Goal: Task Accomplishment & Management: Complete application form

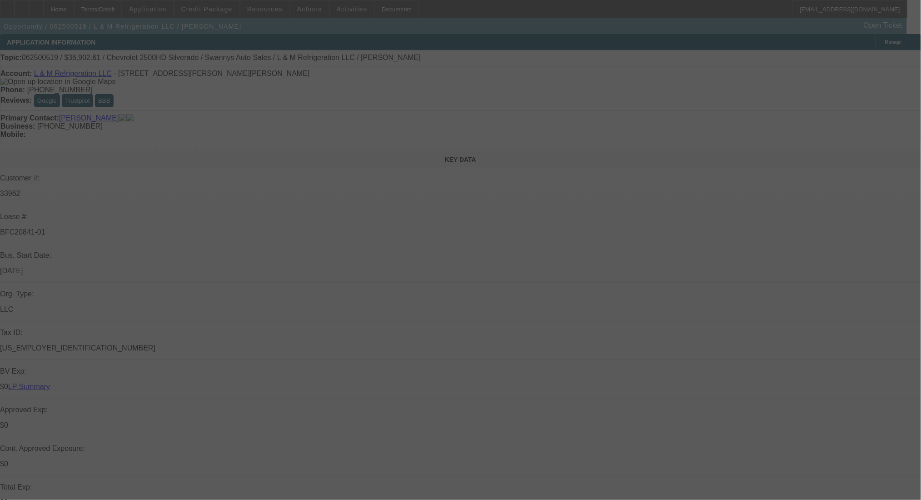
select select "0"
select select "2"
select select "0"
select select "6"
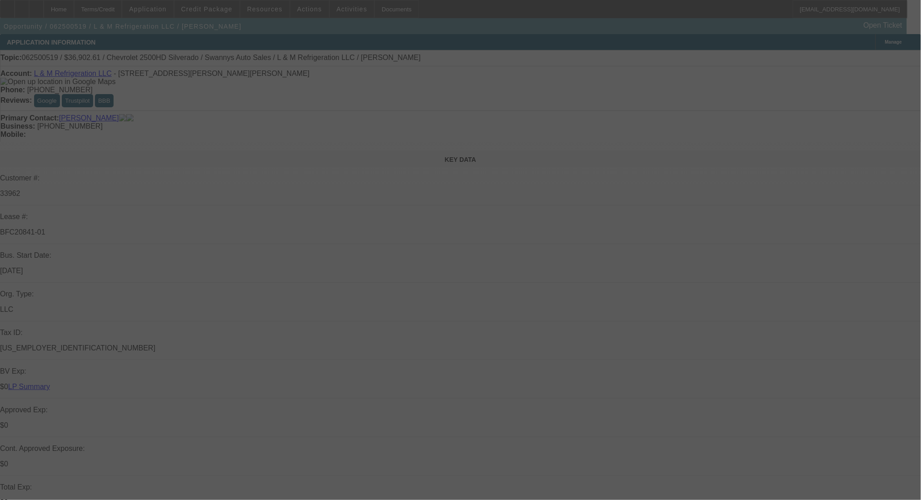
select select "0"
select select "2"
select select "0"
select select "6"
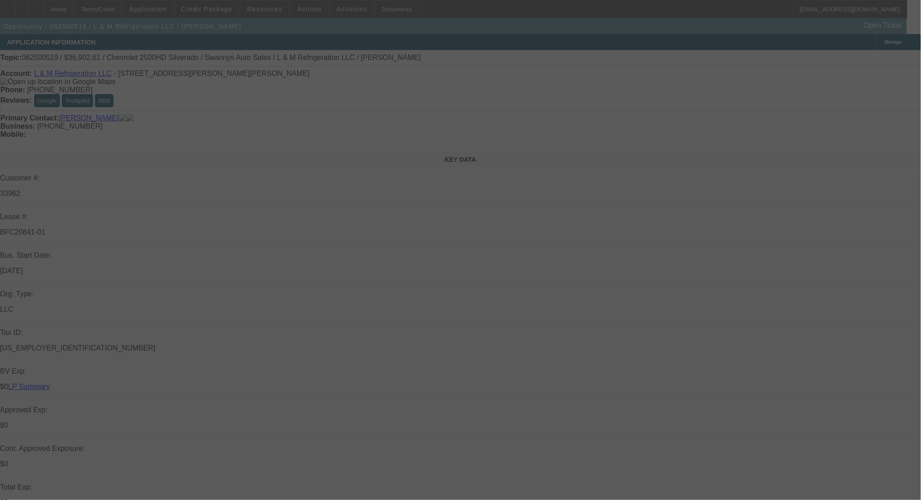
select select "0"
select select "2"
select select "0"
select select "6"
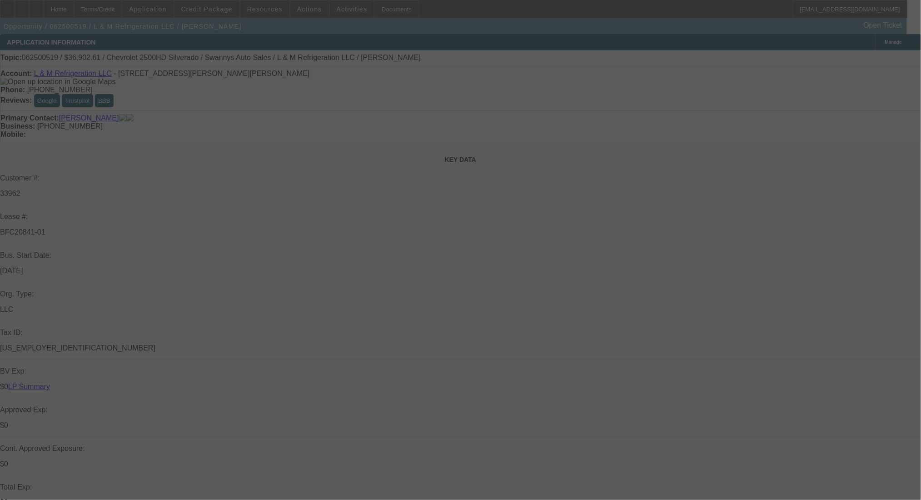
select select "0"
select select "2"
select select "0"
select select "6"
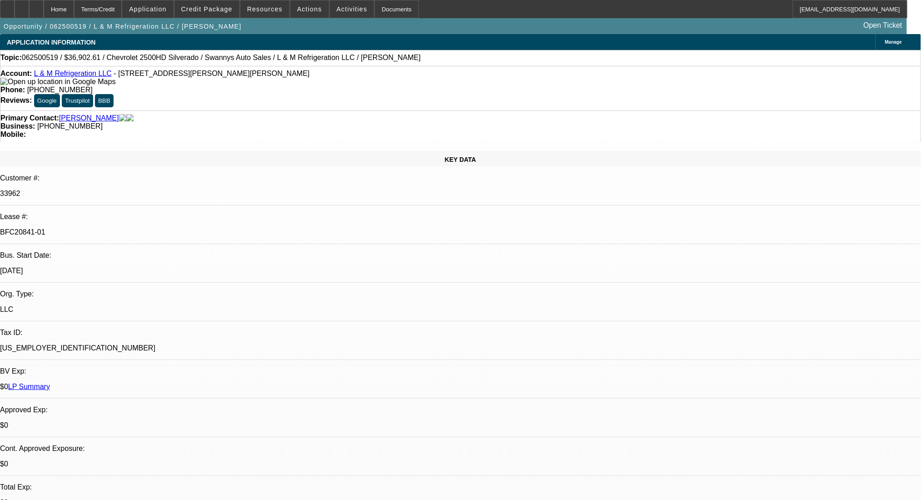
scroll to position [788, 0]
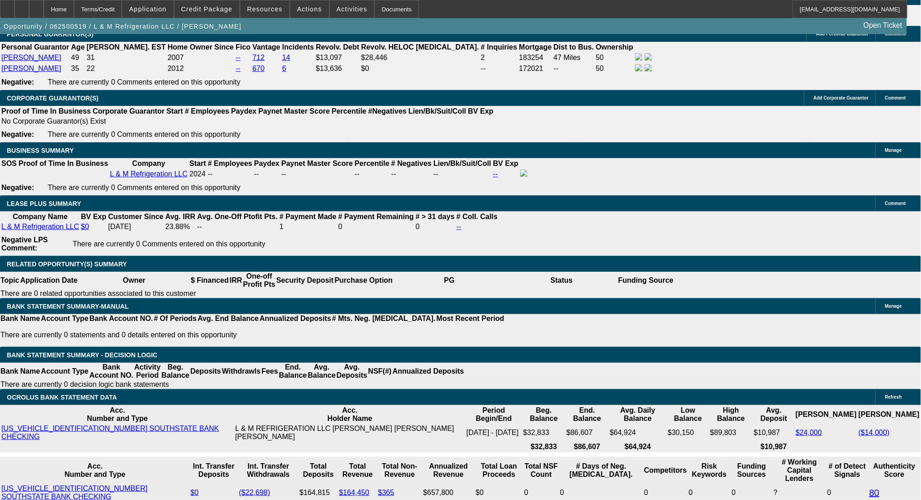
scroll to position [1394, 0]
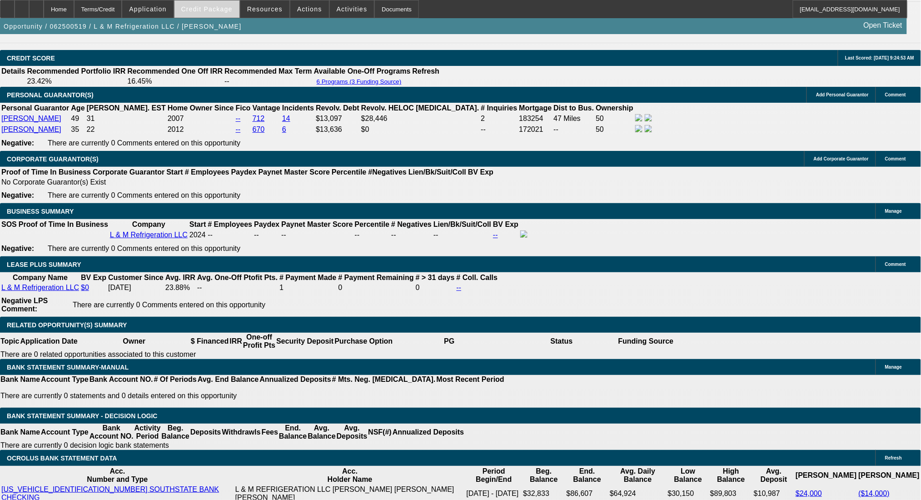
click at [217, 13] on span at bounding box center [207, 9] width 65 height 22
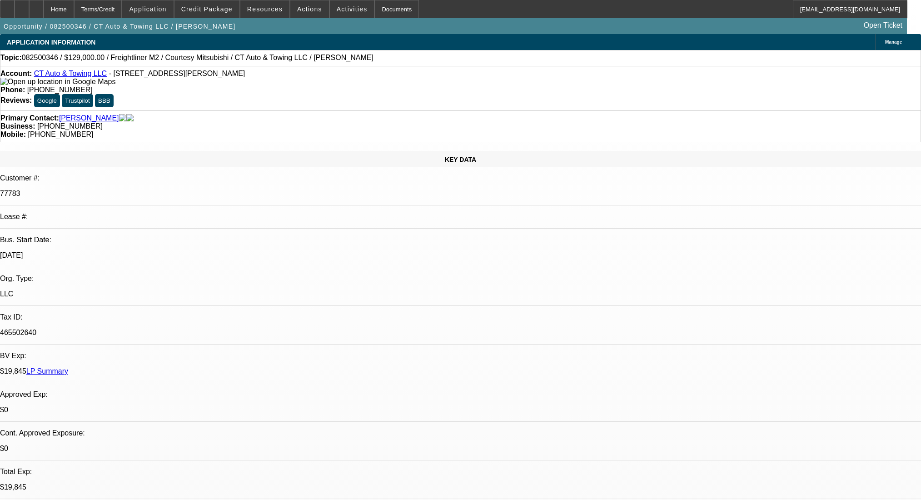
select select "0"
select select "2"
select select "0"
select select "6"
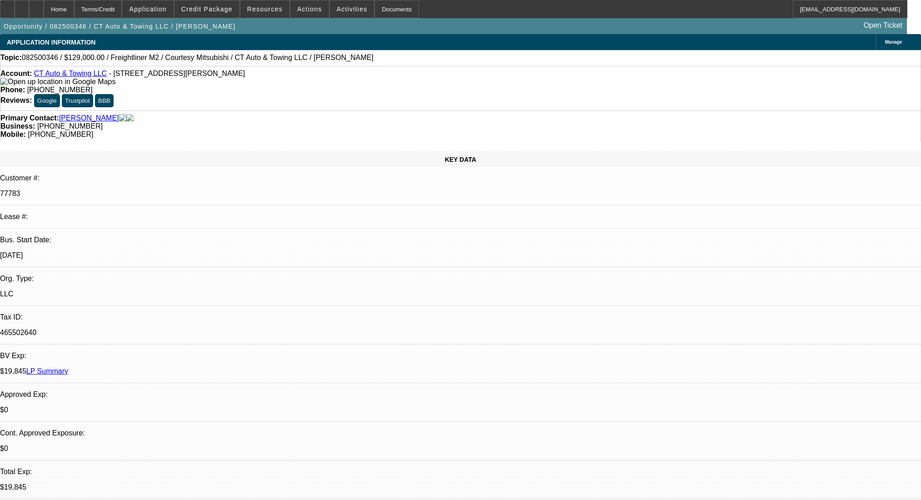
select select "0"
select select "2"
select select "0"
select select "6"
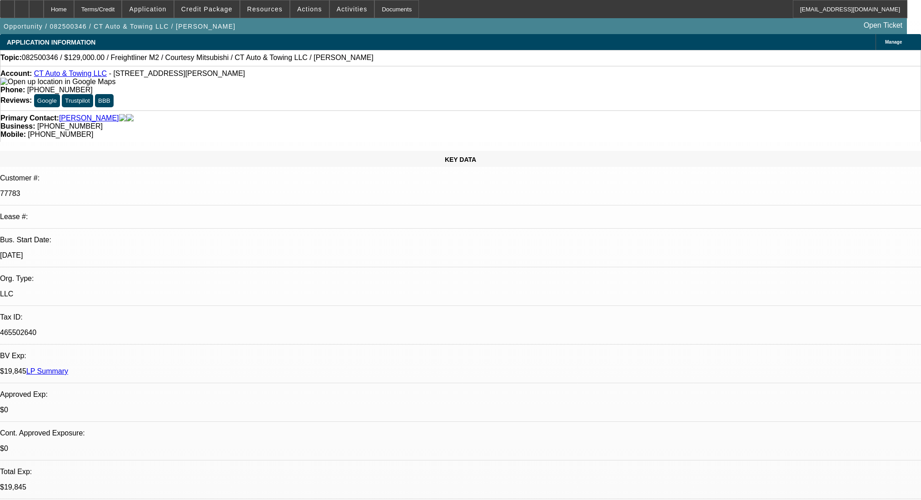
select select "0"
select select "3"
select select "0"
select select "6"
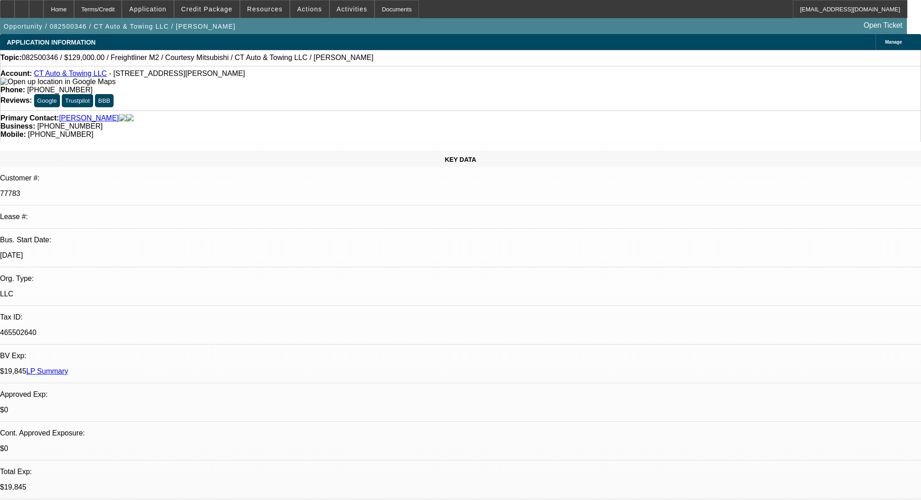
select select "0"
select select "2"
select select "0"
select select "6"
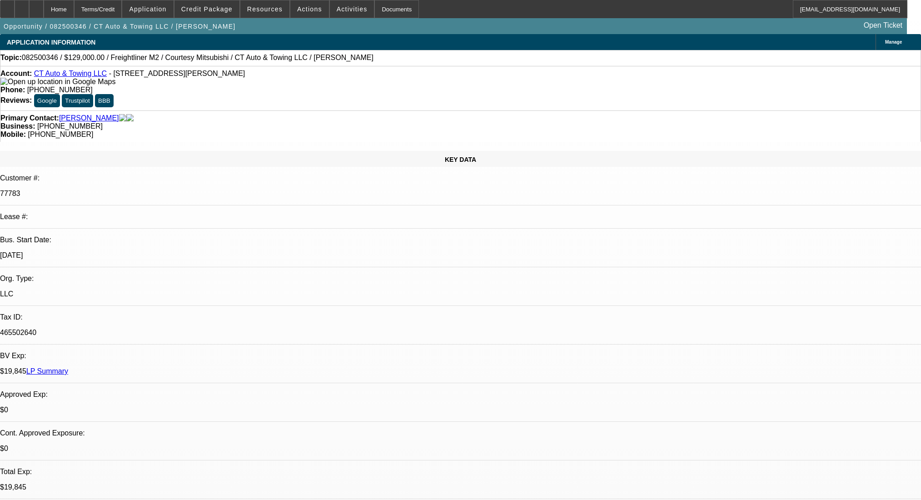
click at [44, 10] on div at bounding box center [36, 9] width 15 height 18
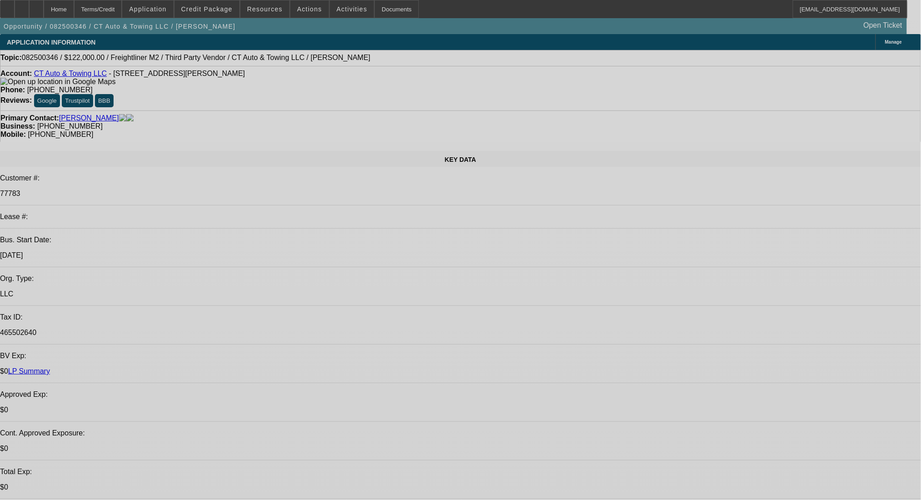
select select "0"
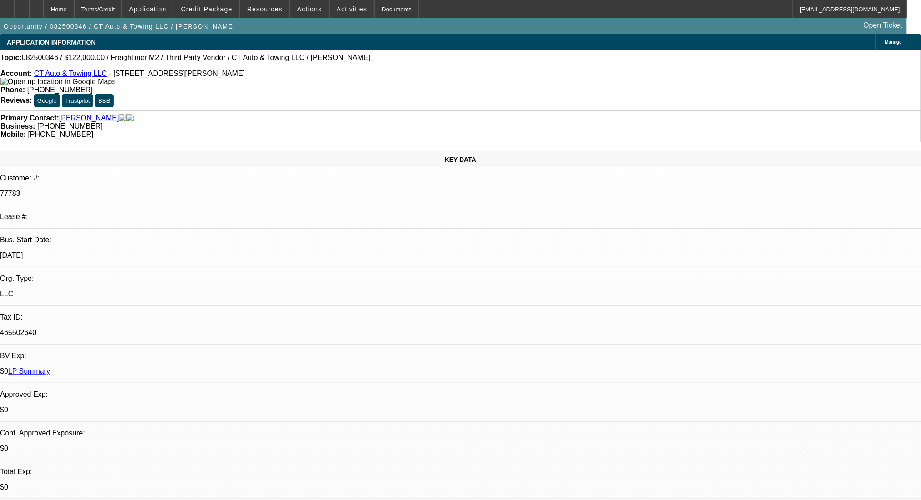
select select "0"
select select "2"
select select "0"
select select "6"
select select "0"
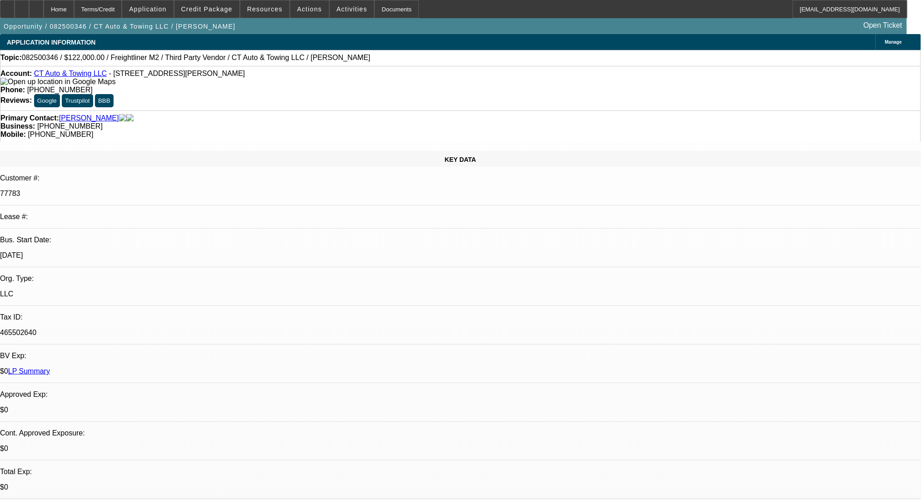
select select "0"
select select "2"
select select "0"
select select "6"
select select "0"
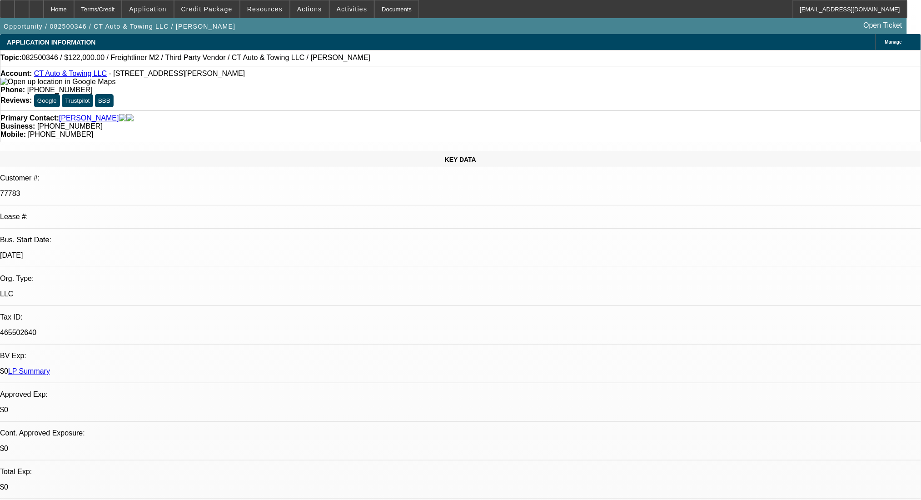
select select "0"
select select "3"
select select "0"
select select "6"
select select "0"
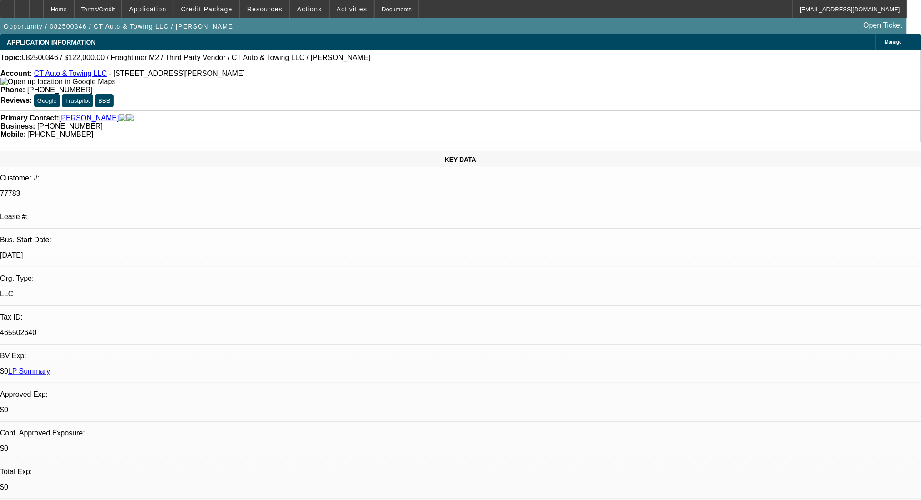
select select "0"
select select "2"
select select "0"
select select "6"
click at [44, 5] on div at bounding box center [36, 9] width 15 height 18
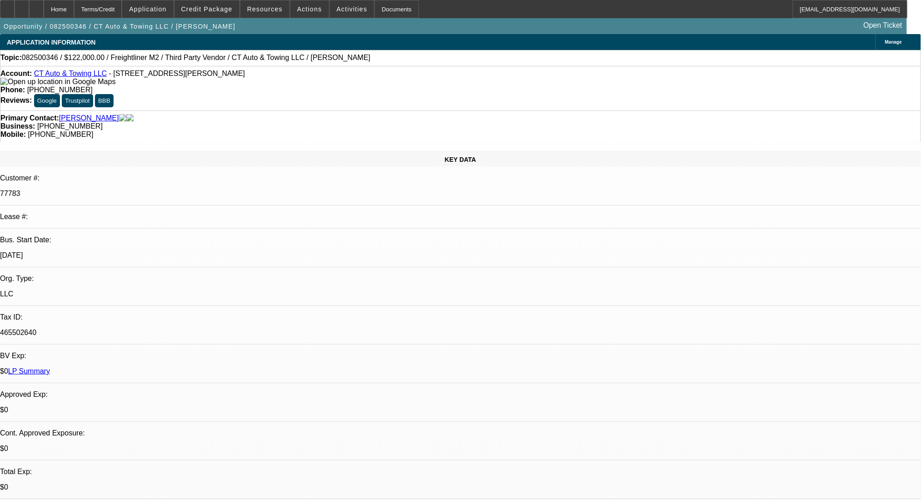
select select "0"
select select "2"
select select "0"
select select "6"
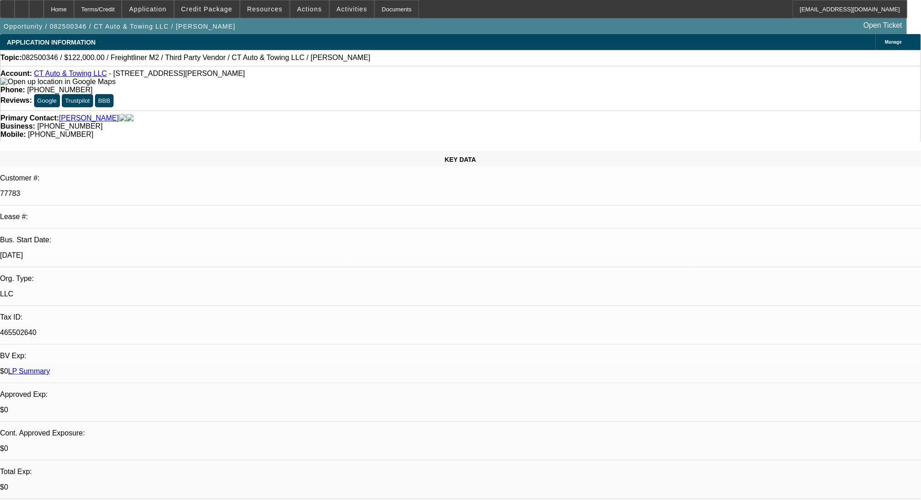
select select "0"
select select "2"
select select "0"
select select "6"
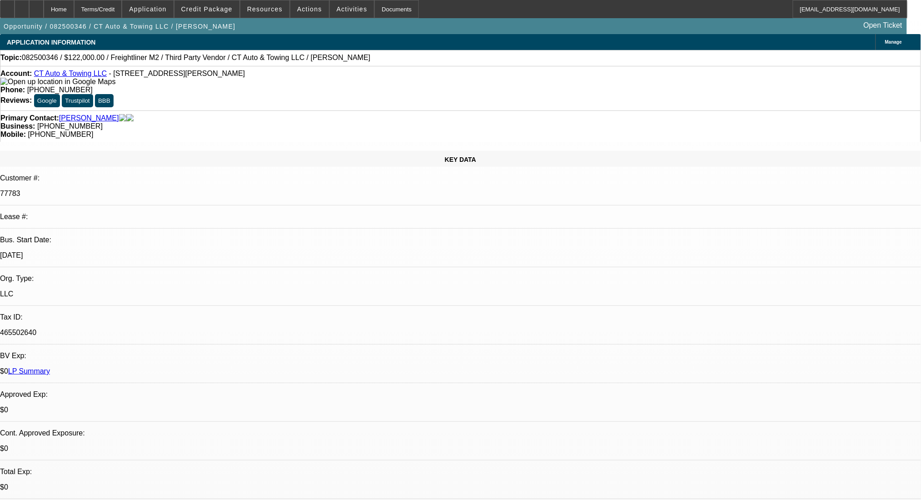
select select "0"
select select "3"
select select "0"
select select "6"
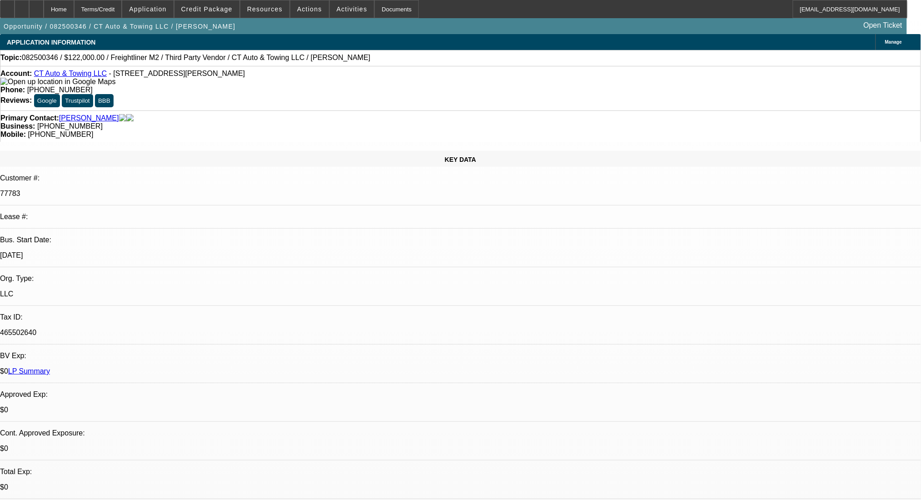
select select "0"
select select "2"
select select "0"
select select "6"
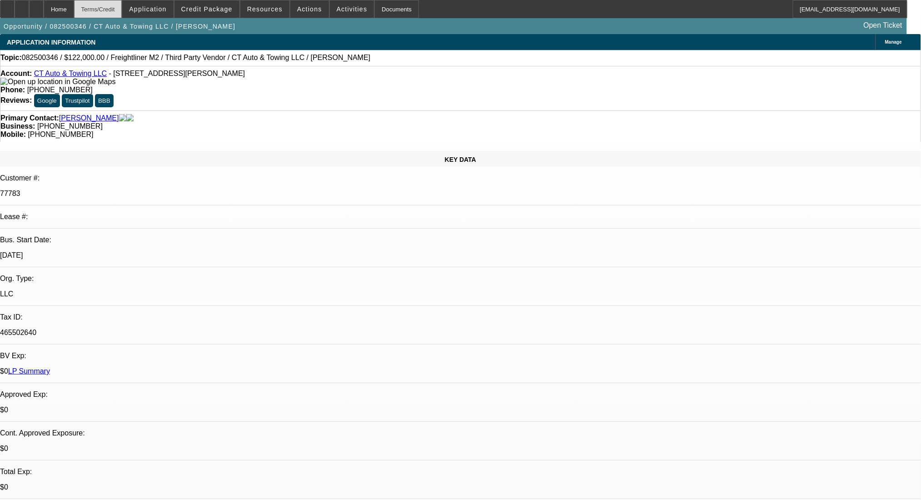
click at [122, 10] on div "Terms/Credit" at bounding box center [98, 9] width 48 height 18
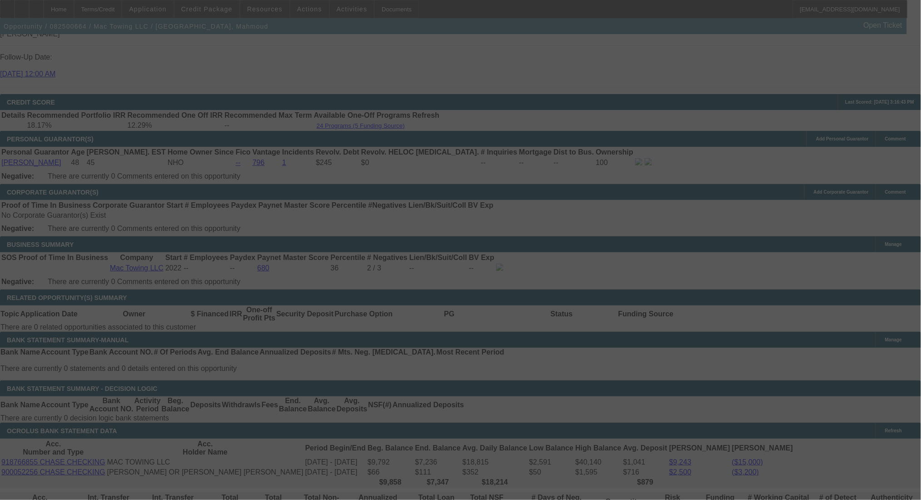
scroll to position [1313, 0]
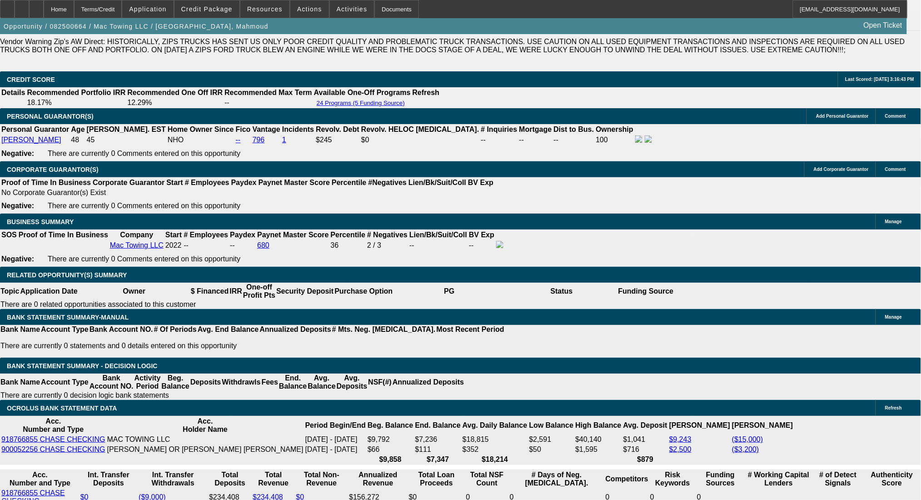
select select "0.2"
select select "2"
select select "0"
select select "6"
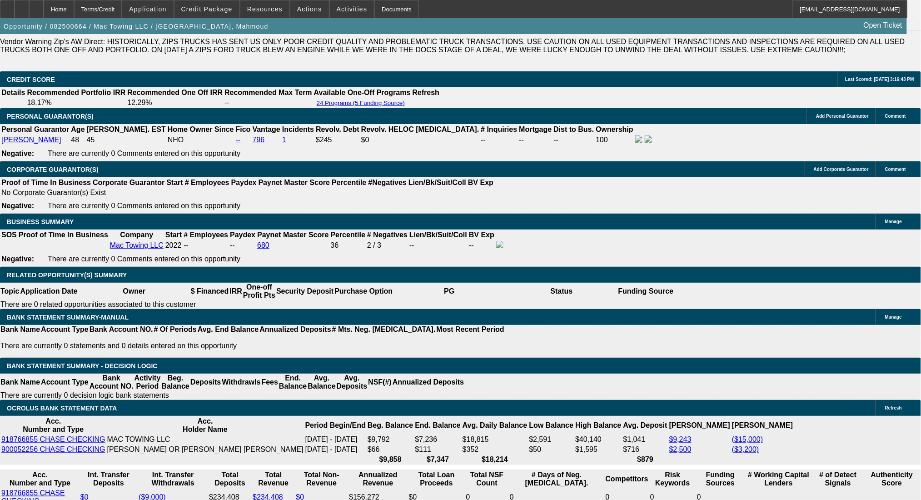
select select "0.2"
select select "2"
select select "0"
select select "6"
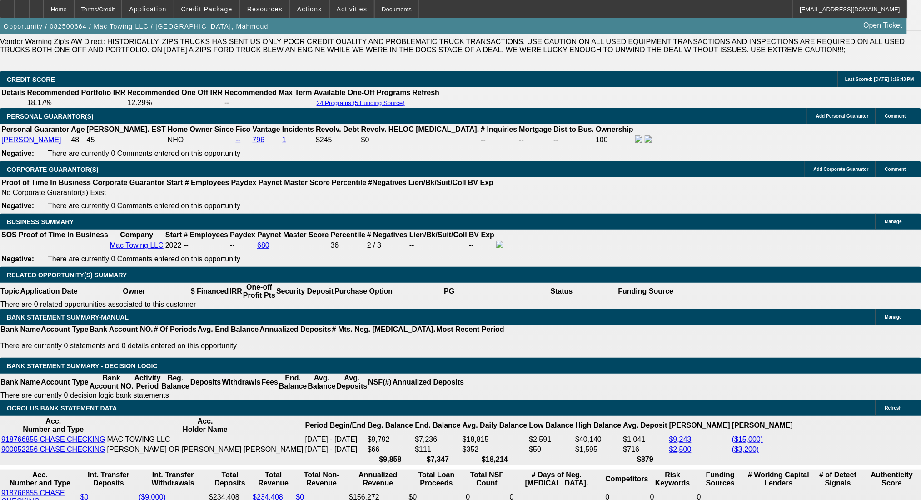
select select "0.2"
select select "2"
select select "0.1"
select select "4"
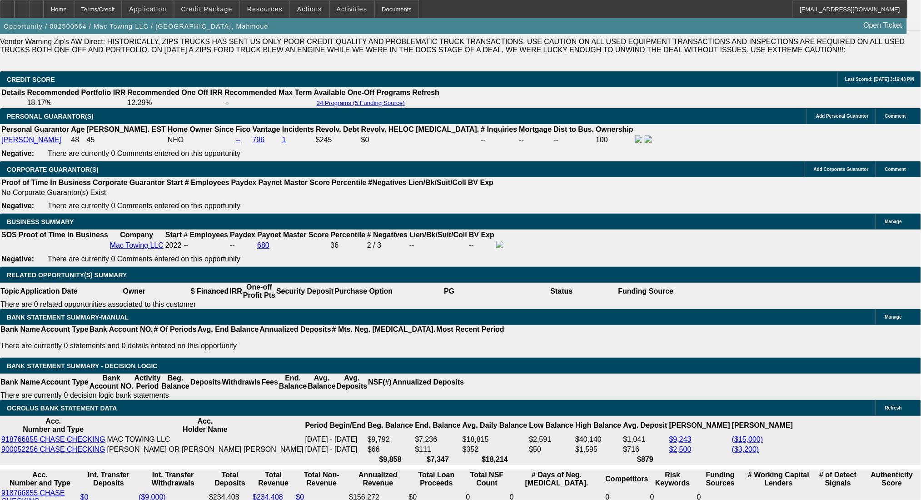
select select "0.2"
select select "2"
select select "0.1"
select select "4"
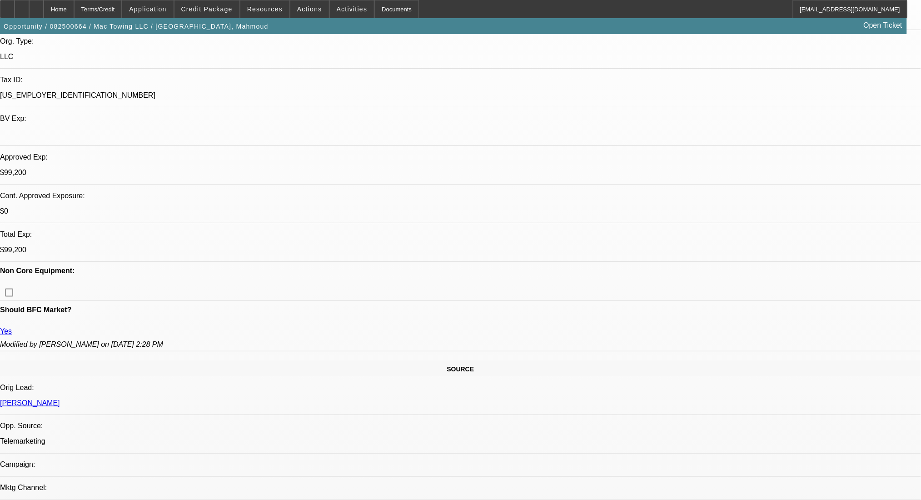
scroll to position [0, 0]
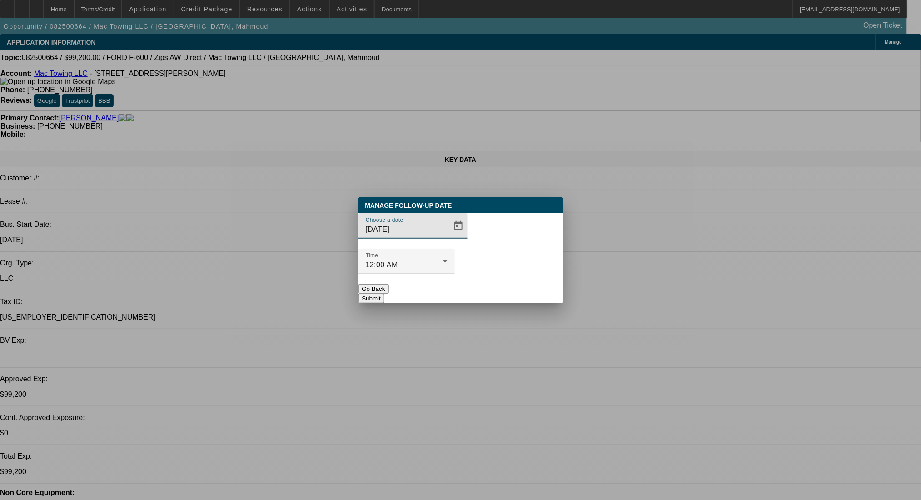
click at [448, 237] on span "Open calendar" at bounding box center [459, 226] width 22 height 22
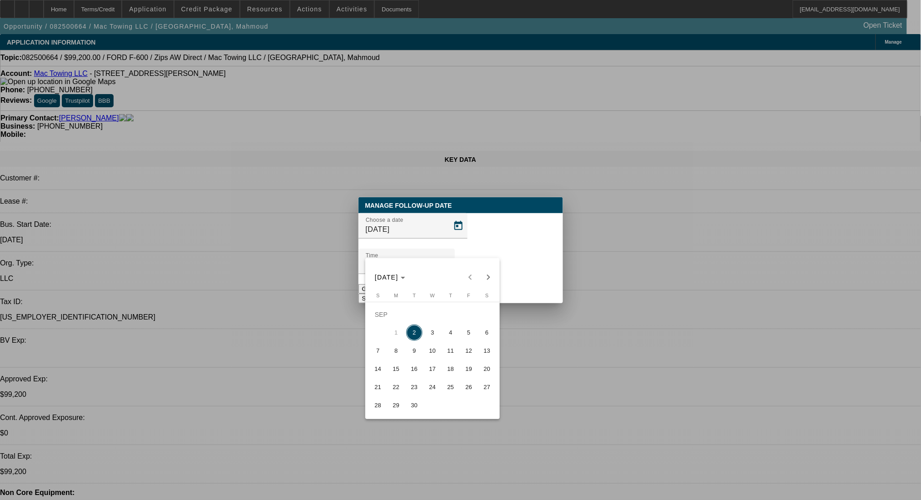
click at [434, 334] on span "3" at bounding box center [433, 333] width 16 height 16
type input "9/3/2025"
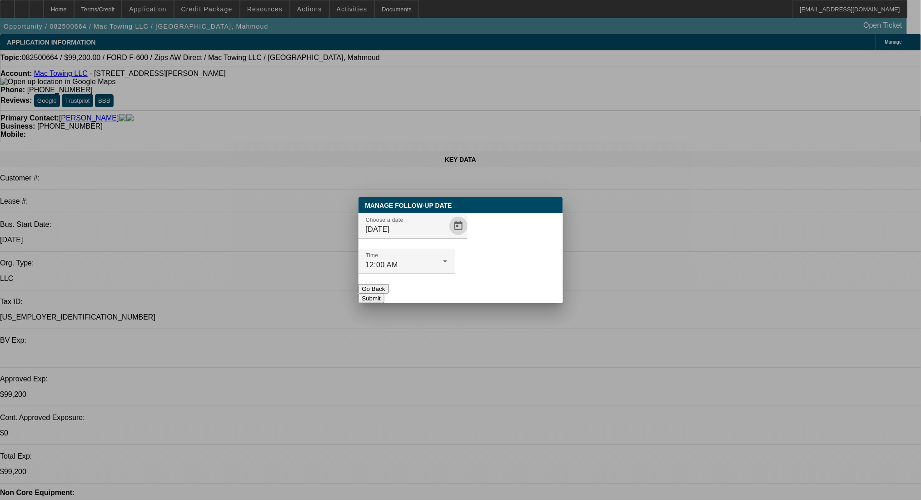
click at [385, 294] on button "Submit" at bounding box center [372, 299] width 26 height 10
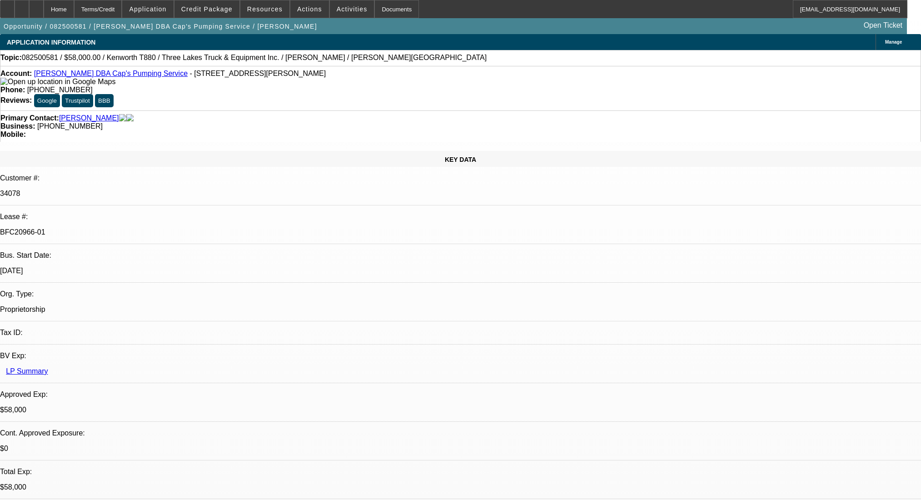
select select "0"
select select "9"
select select "0"
select select "6"
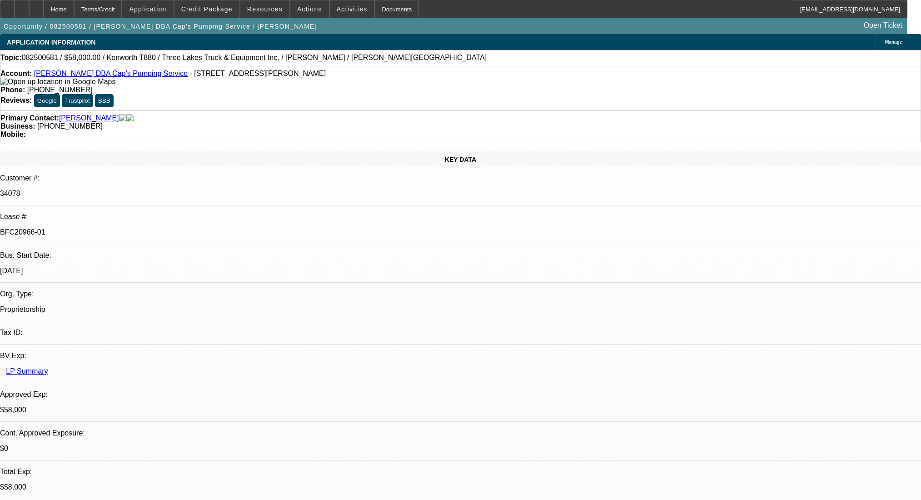
select select "0"
select select "9"
select select "0.1"
select select "4"
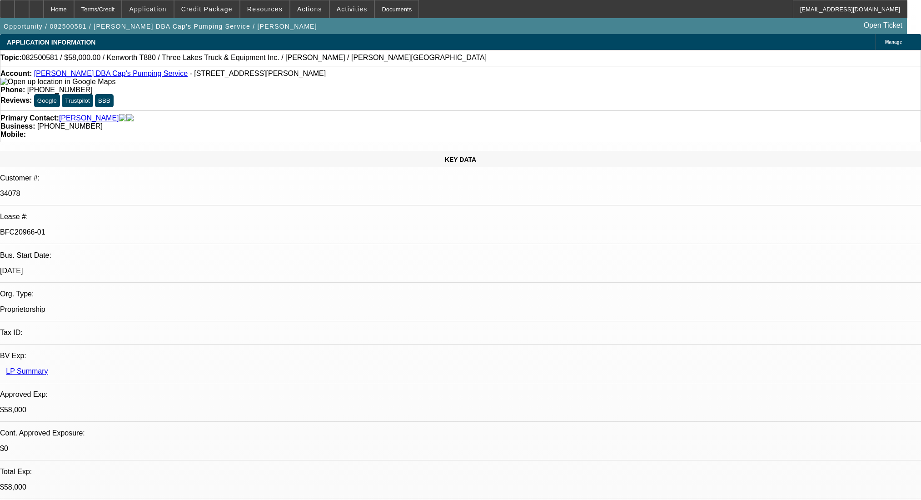
select select "0"
select select "0.1"
select select "4"
select select "0"
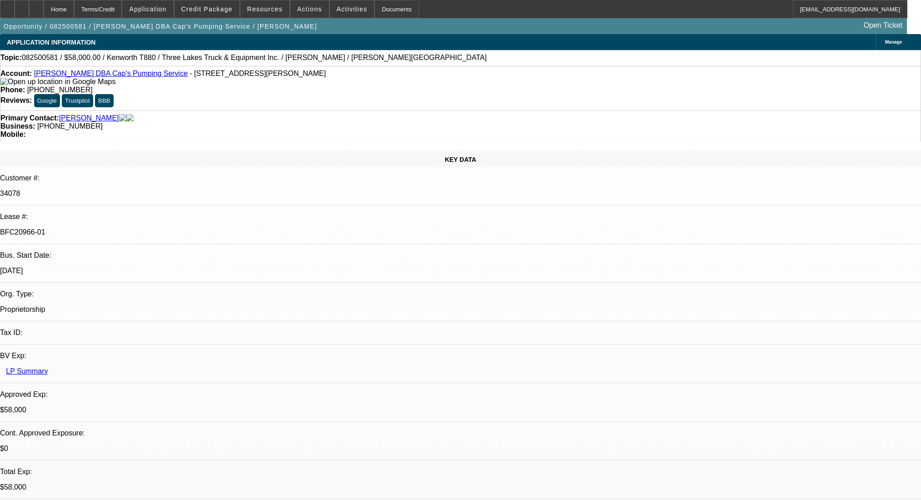
select select "0"
select select "9"
select select "0"
select select "6"
select select "0"
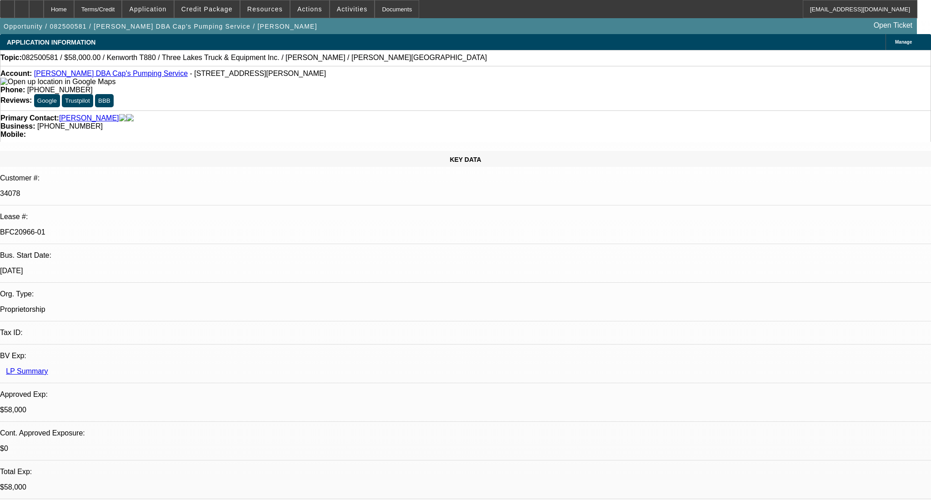
select select "0"
select select "9"
select select "0"
select select "6"
select select "0"
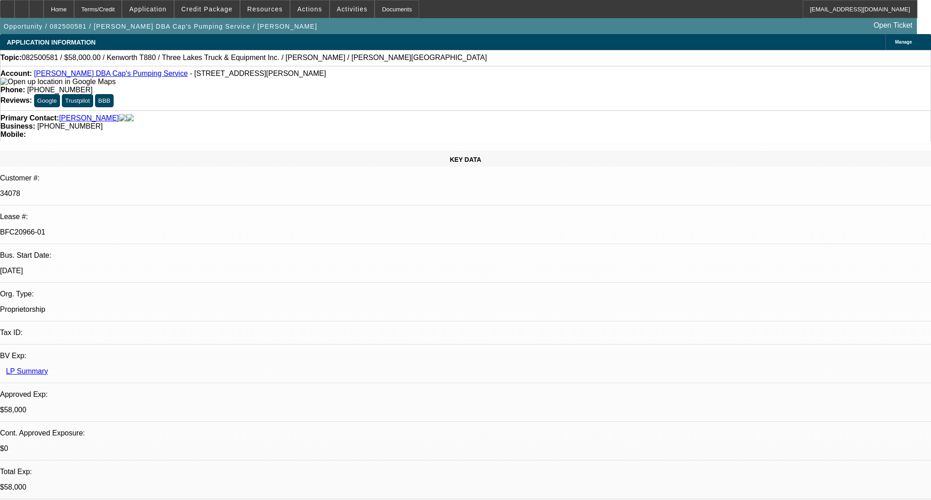
select select "0"
select select "9"
select select "0.1"
select select "4"
select select "0"
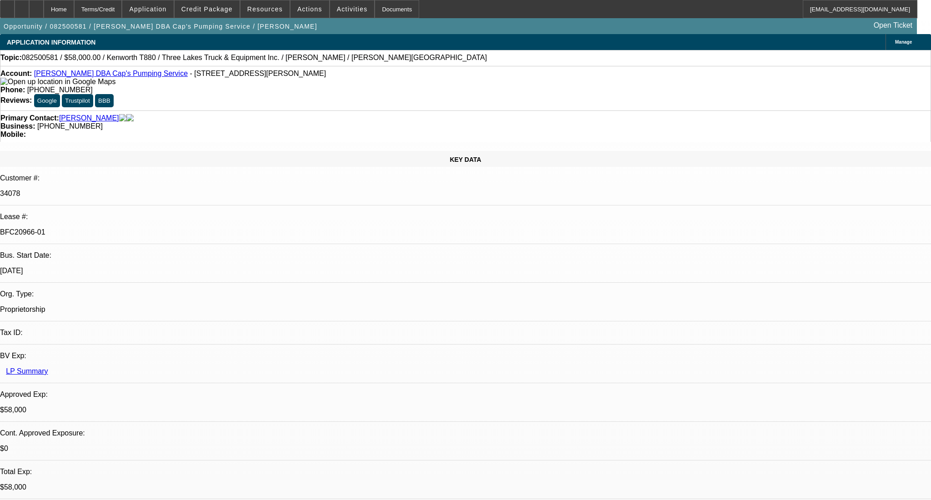
select select "0"
select select "0.1"
select select "4"
select select "0"
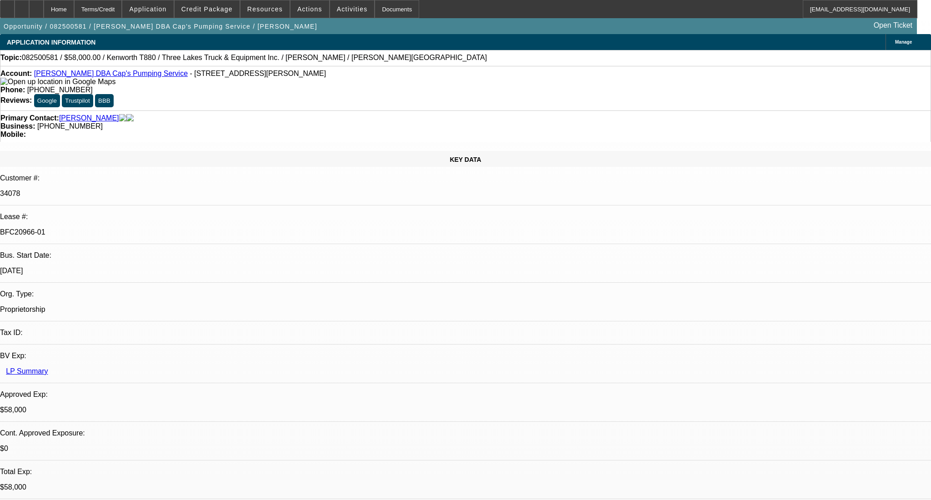
select select "9"
select select "0"
select select "6"
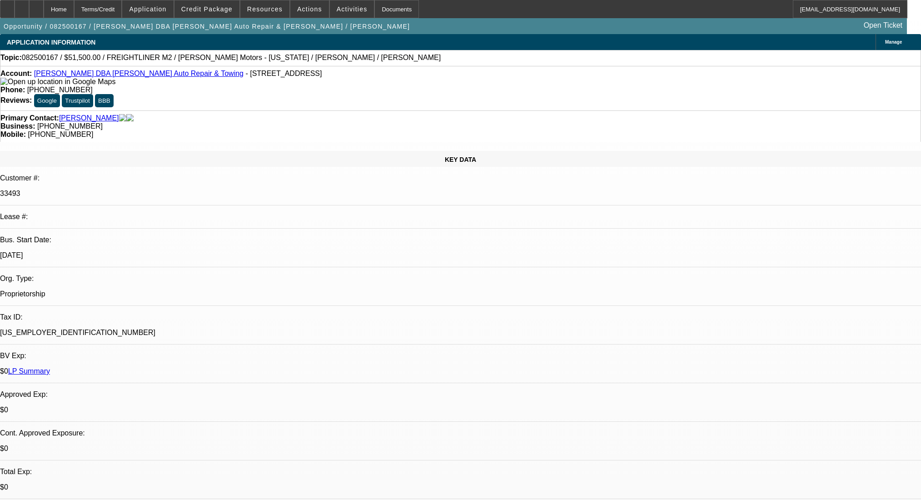
select select "0"
select select "2"
select select "0"
select select "6"
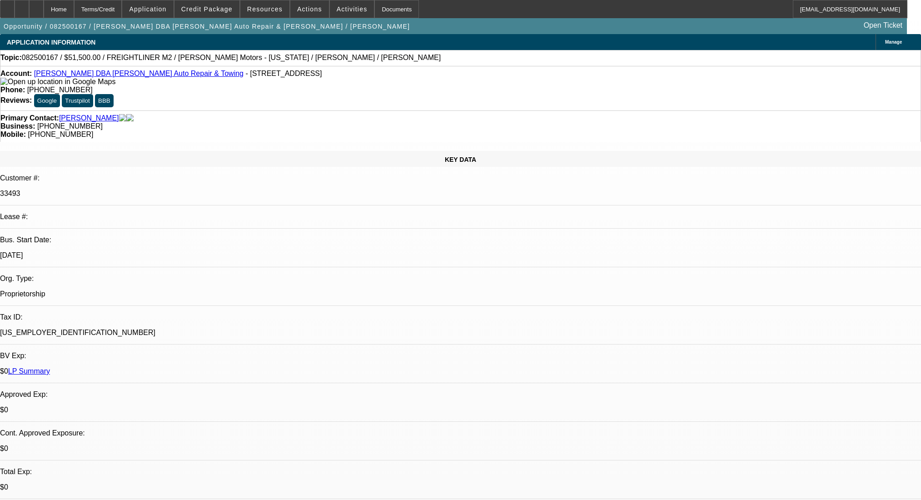
select select "0"
select select "2"
select select "0"
select select "6"
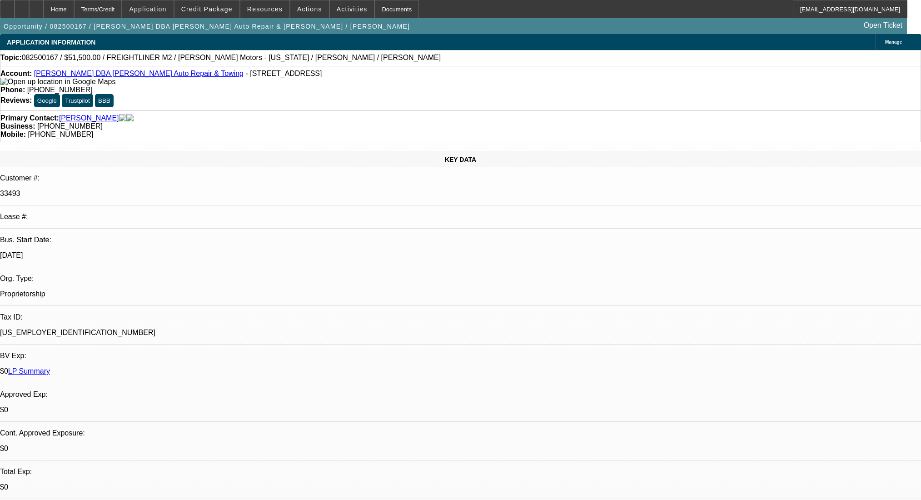
select select "0"
select select "2"
select select "0"
select select "6"
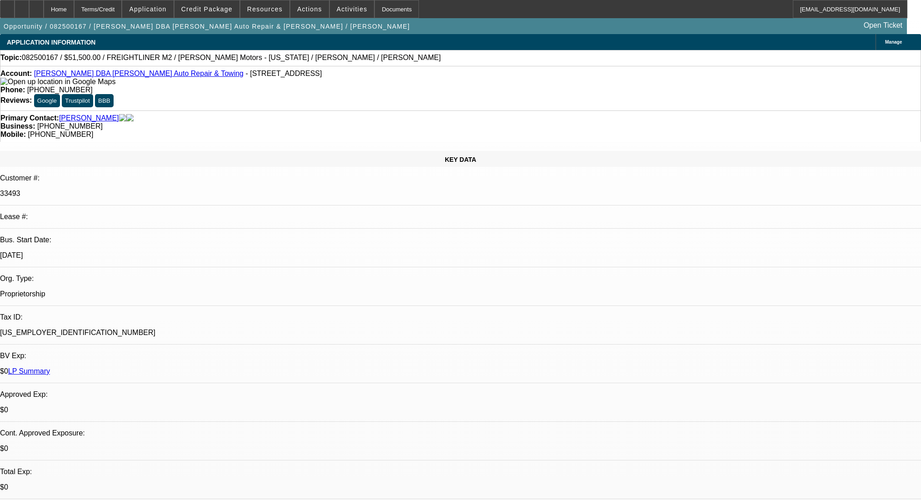
scroll to position [144, 0]
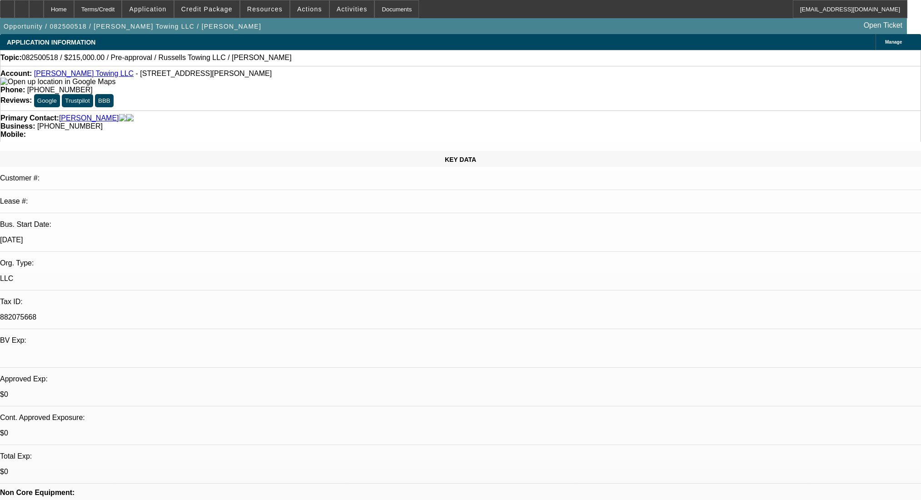
select select "0"
select select "2"
select select "0.1"
select select "4"
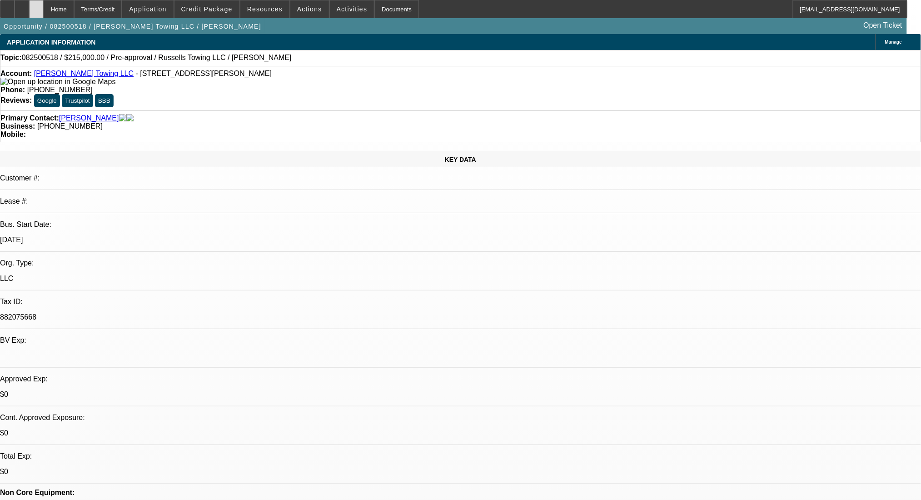
click at [44, 9] on div at bounding box center [36, 9] width 15 height 18
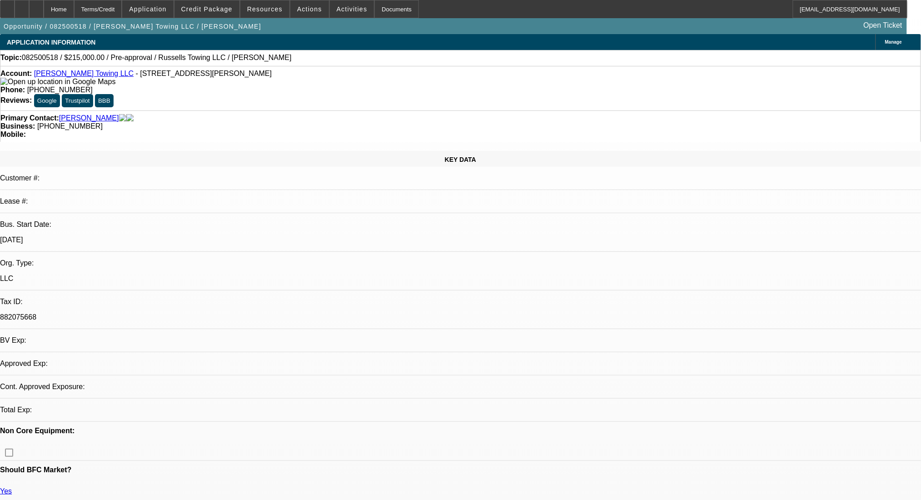
select select "0"
select select "2"
select select "0.1"
select select "2"
select select "4"
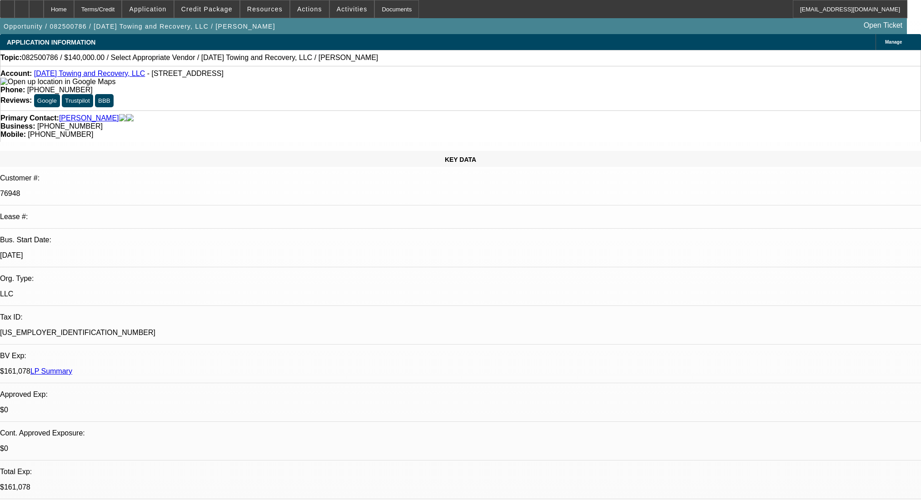
select select "0"
select select "2"
select select "0.1"
select select "4"
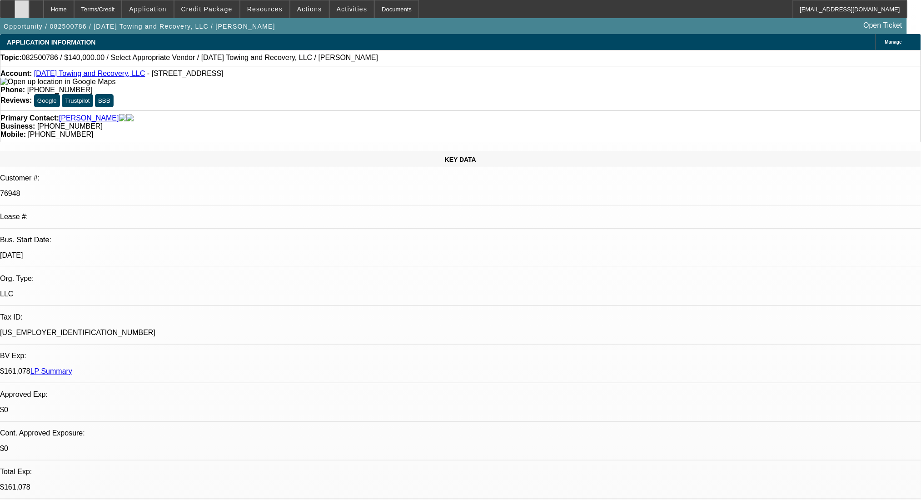
click at [29, 16] on div at bounding box center [22, 9] width 15 height 18
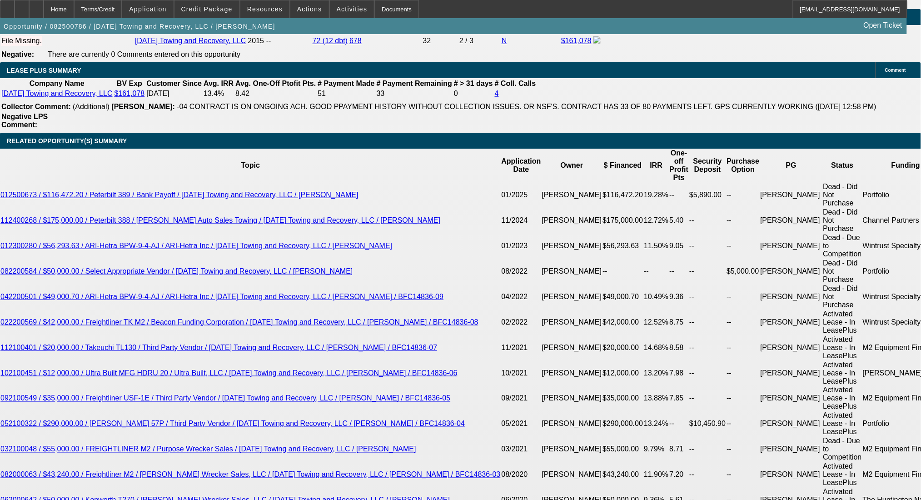
scroll to position [1394, 0]
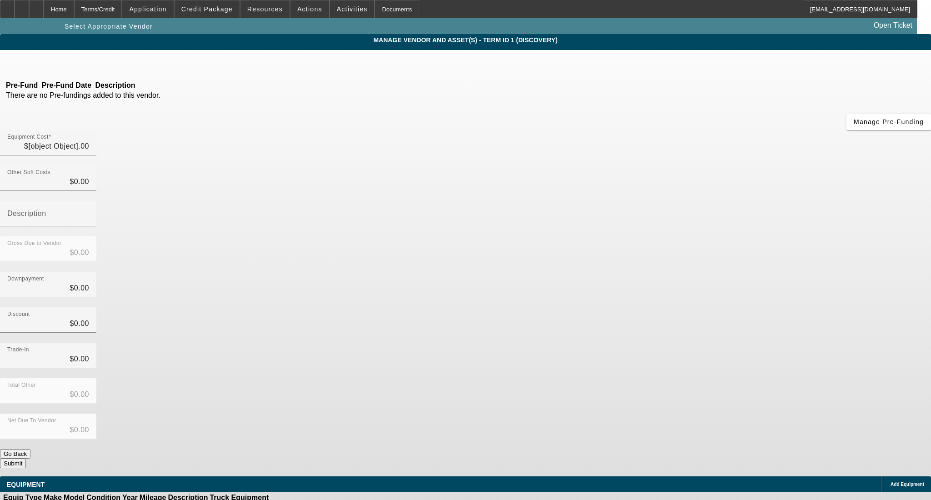
type input "$140,000.00"
click at [87, 65] on icon at bounding box center [87, 63] width 0 height 8
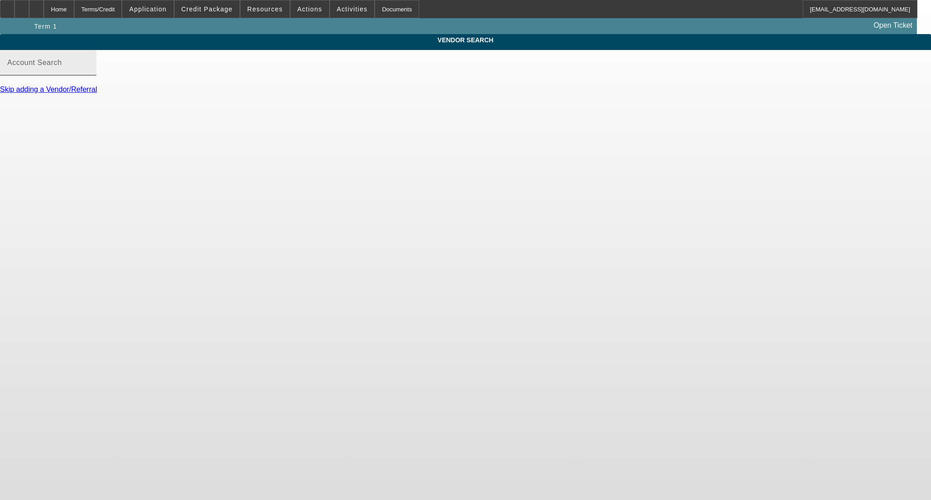
click at [89, 72] on input "Account Search" at bounding box center [48, 66] width 82 height 11
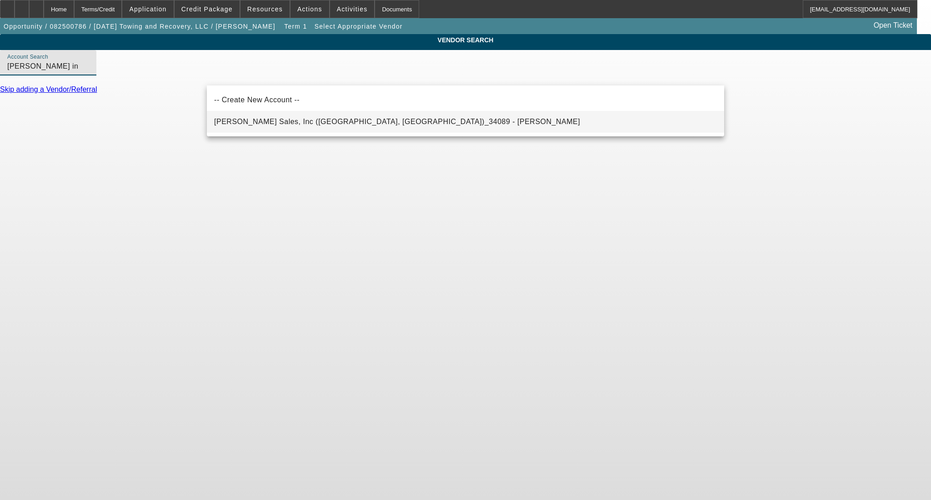
click at [291, 116] on span "[PERSON_NAME] Sales, Inc ([GEOGRAPHIC_DATA], [GEOGRAPHIC_DATA])_34089 - [PERSON…" at bounding box center [397, 121] width 366 height 11
type input "[PERSON_NAME] Sales, Inc ([GEOGRAPHIC_DATA], [GEOGRAPHIC_DATA])_34089 - [PERSON…"
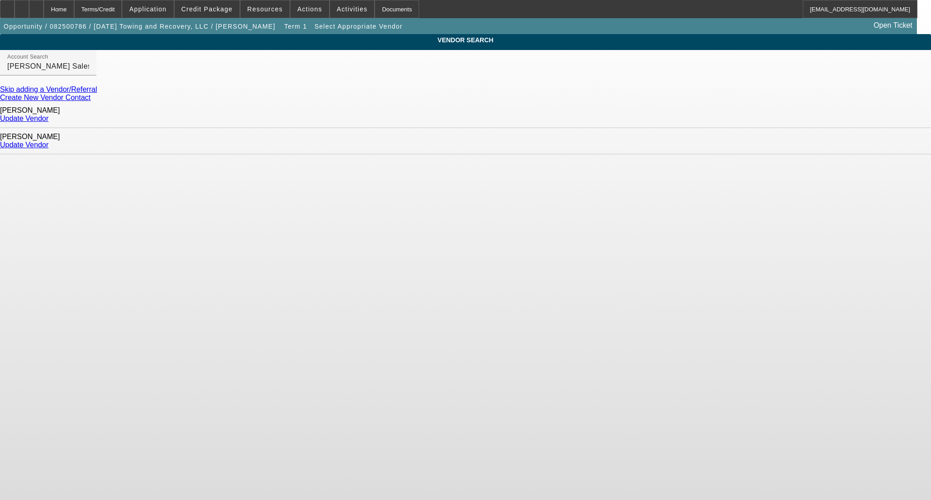
click at [49, 141] on link "Update Vendor" at bounding box center [24, 145] width 49 height 8
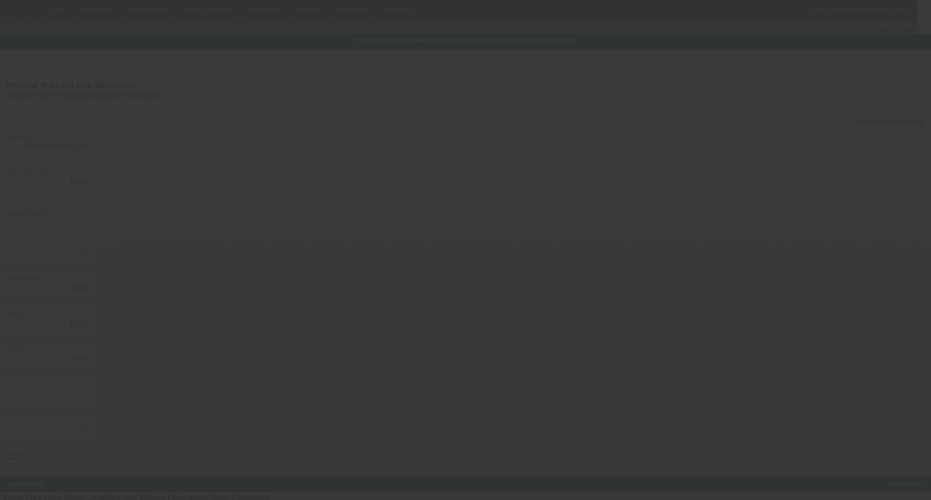
type input "$140,000.00"
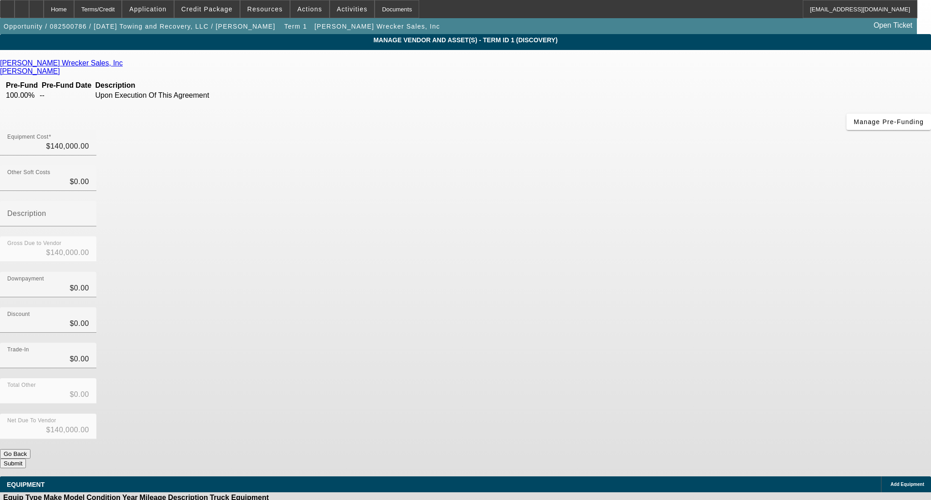
click at [890, 482] on span "Add Equipment" at bounding box center [907, 484] width 34 height 5
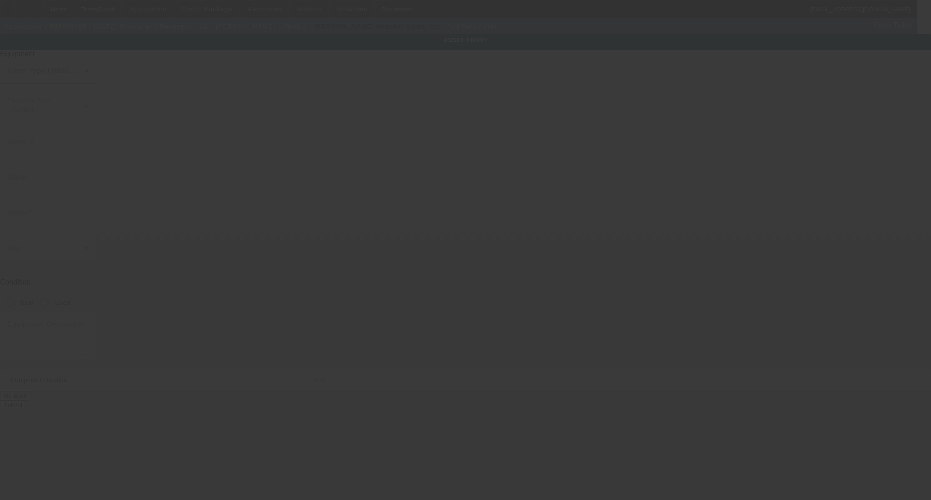
type input "[STREET_ADDRESS]"
type input "Saint Amant"
type input "70774"
type input "[DATE]"
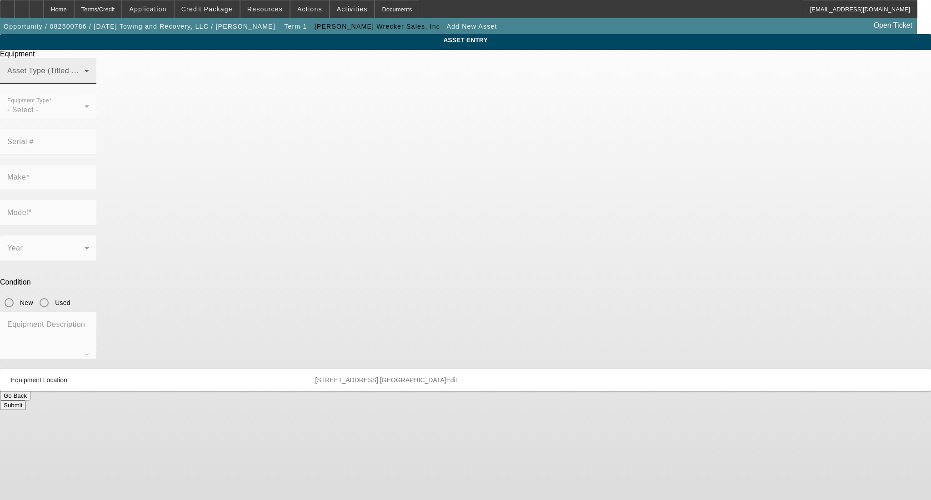
click at [85, 80] on span at bounding box center [45, 74] width 77 height 11
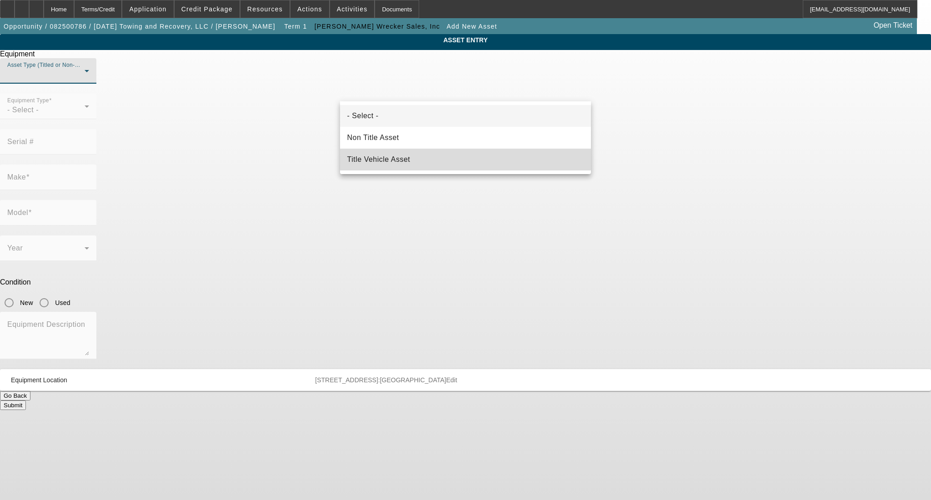
click at [422, 163] on mat-option "Title Vehicle Asset" at bounding box center [465, 160] width 251 height 22
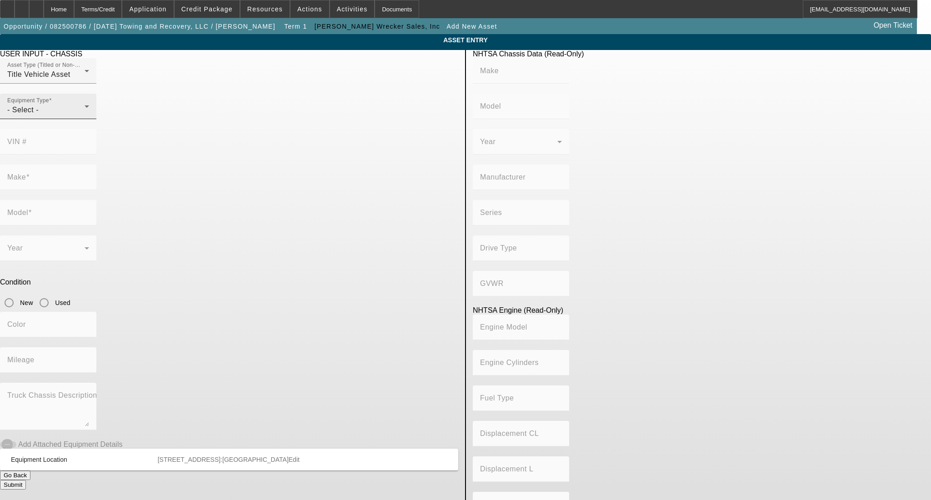
click at [89, 119] on div "Equipment Type - Select -" at bounding box center [48, 106] width 82 height 25
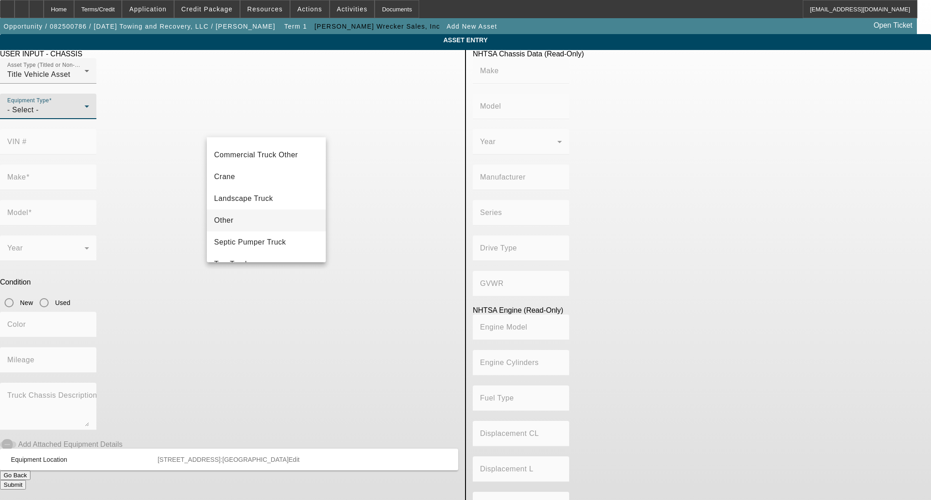
scroll to position [100, 0]
click at [269, 231] on mat-option "Tow Truck" at bounding box center [266, 226] width 119 height 22
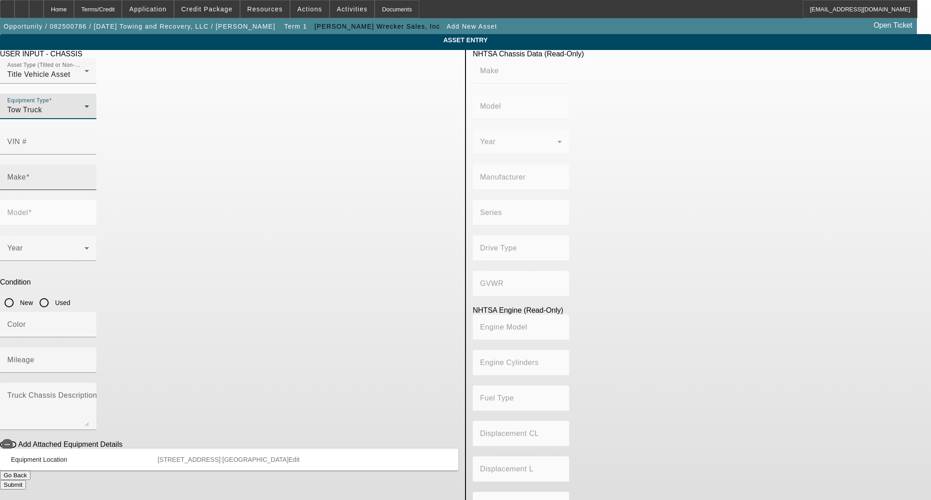
click at [89, 175] on input "Make" at bounding box center [48, 180] width 82 height 11
type input "Peterbilt"
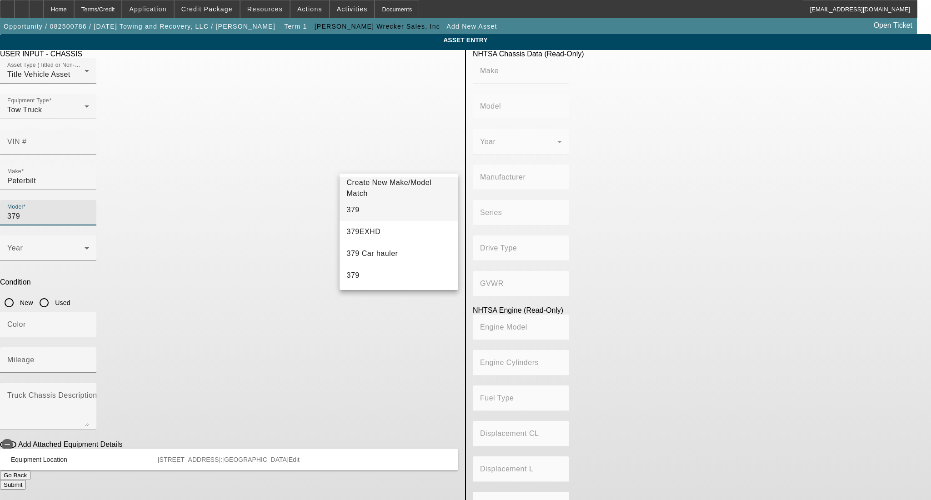
type input "379"
click at [370, 214] on mat-option "379" at bounding box center [399, 210] width 119 height 22
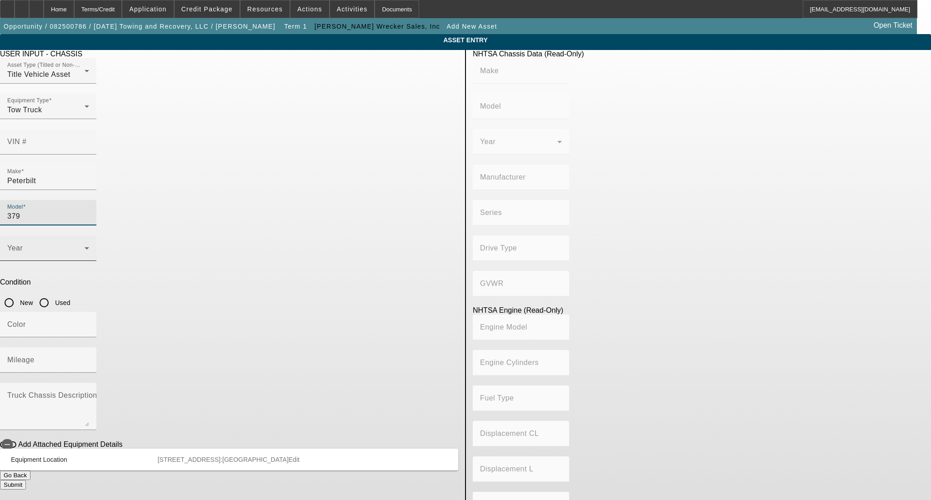
click at [89, 235] on div "Year" at bounding box center [48, 247] width 82 height 25
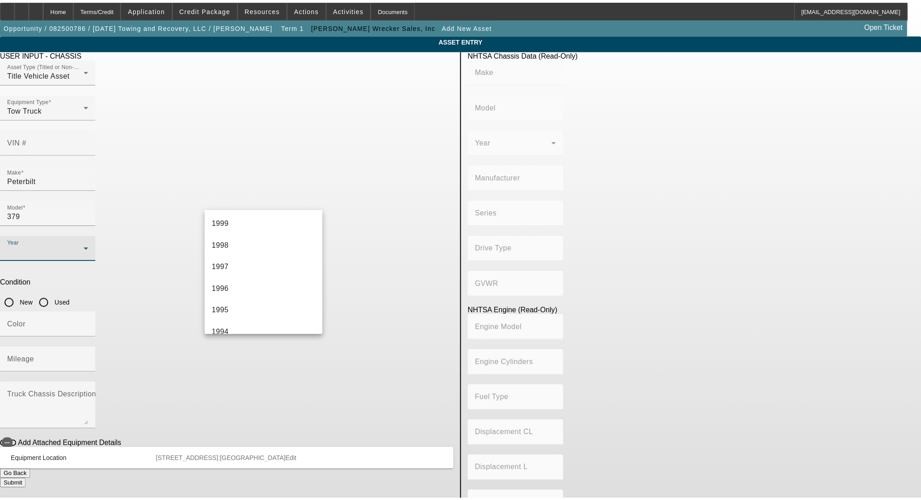
scroll to position [606, 0]
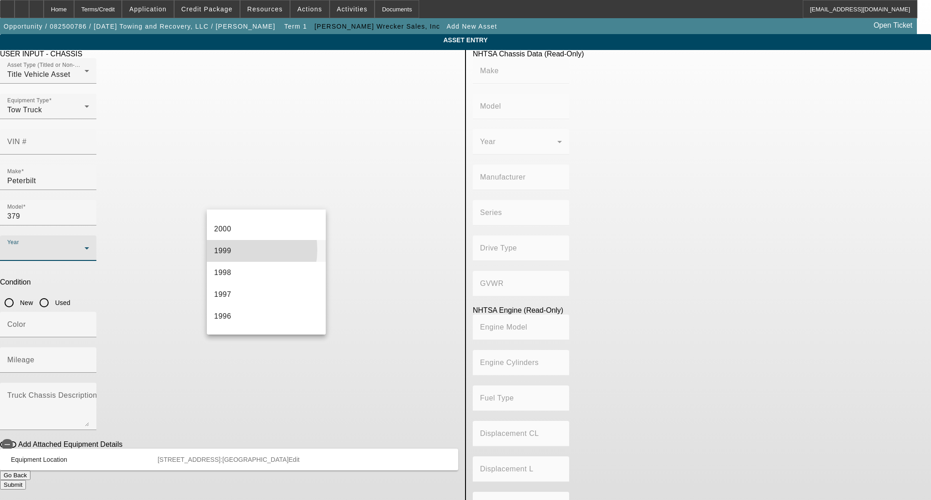
click at [238, 250] on mat-option "1999" at bounding box center [266, 251] width 119 height 22
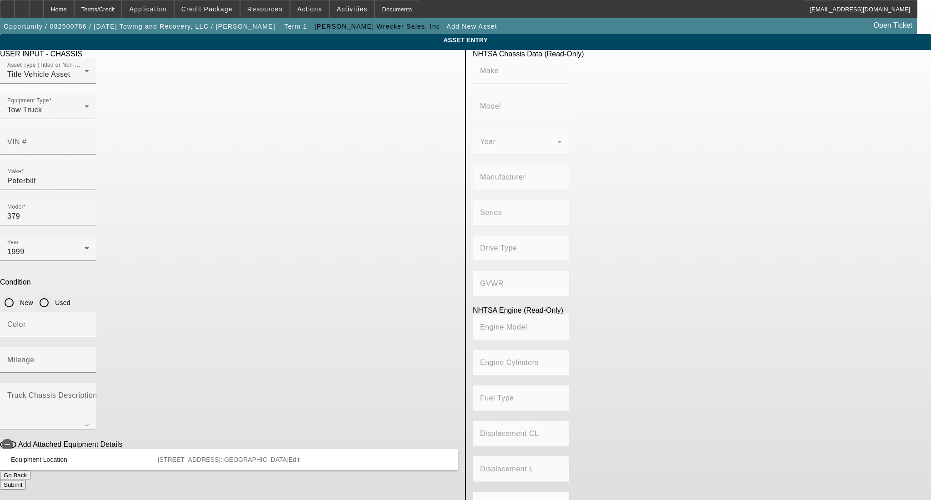
click at [53, 294] on input "Used" at bounding box center [44, 303] width 18 height 18
radio input "true"
click at [89, 358] on input "Mileage" at bounding box center [48, 363] width 82 height 11
type input "304273"
click at [89, 323] on input "Color" at bounding box center [48, 328] width 82 height 11
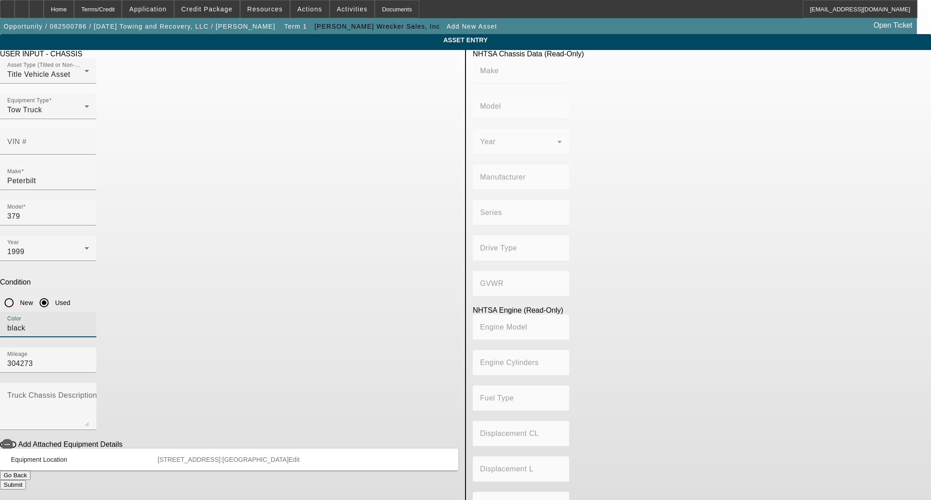
type input "black"
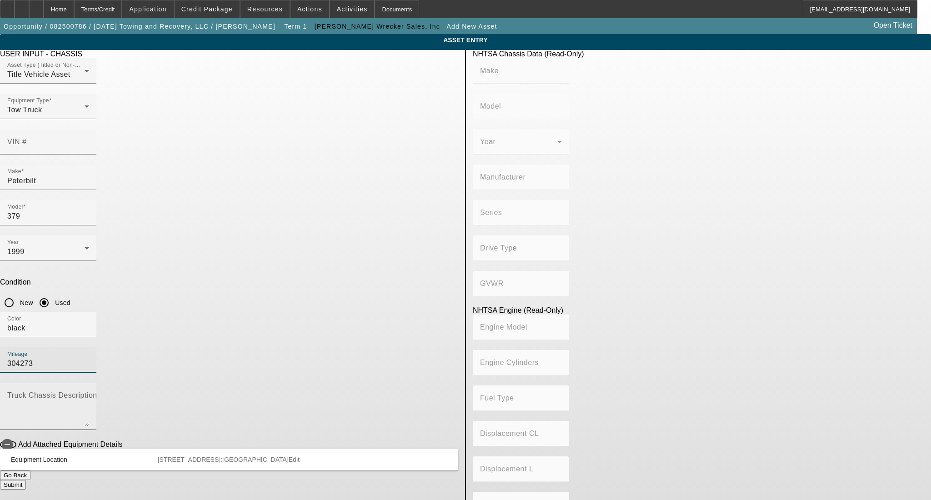
click at [212, 391] on mat-label "Truck Chassis Description (Describe the truck chassis only)" at bounding box center [109, 395] width 205 height 8
click at [89, 394] on textarea "Truck Chassis Description (Describe the truck chassis only)" at bounding box center [48, 410] width 82 height 33
type textarea "with"
click at [16, 441] on button "Add Attached Equipment Details" at bounding box center [8, 444] width 16 height 6
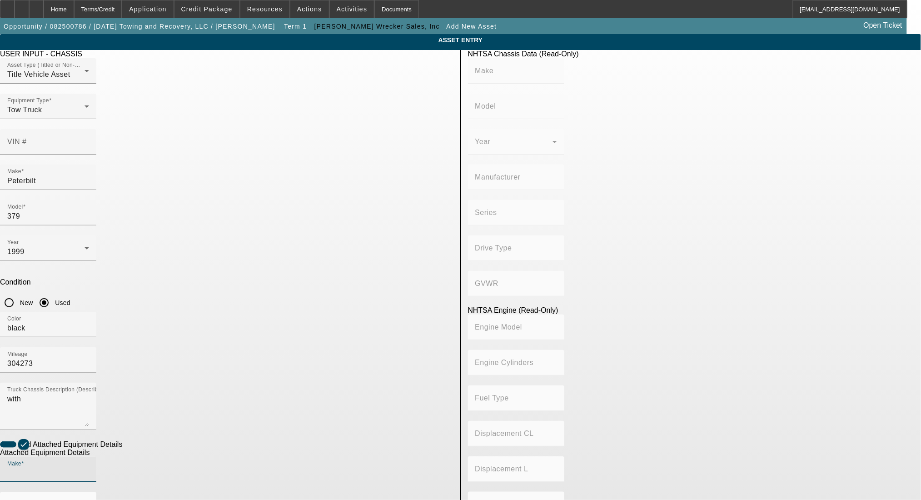
click at [89, 468] on input "Make" at bounding box center [48, 473] width 82 height 11
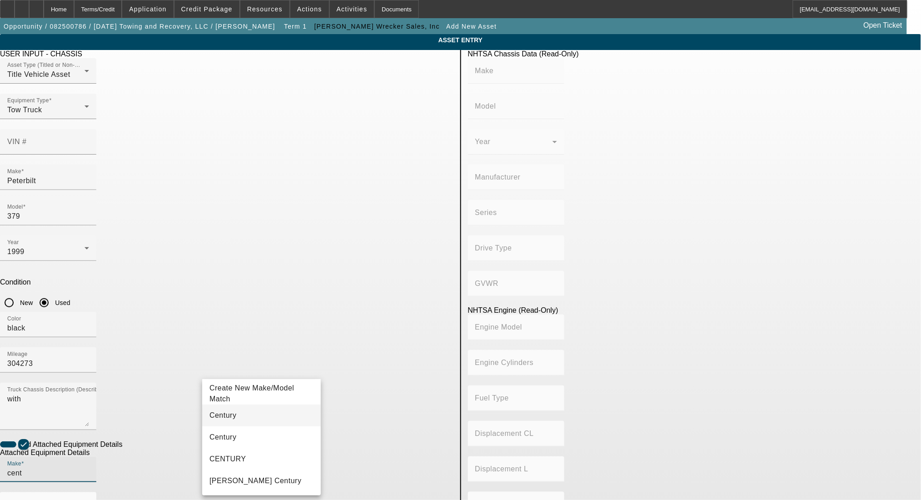
click at [264, 413] on mat-option "Century" at bounding box center [261, 416] width 119 height 22
type input "Century"
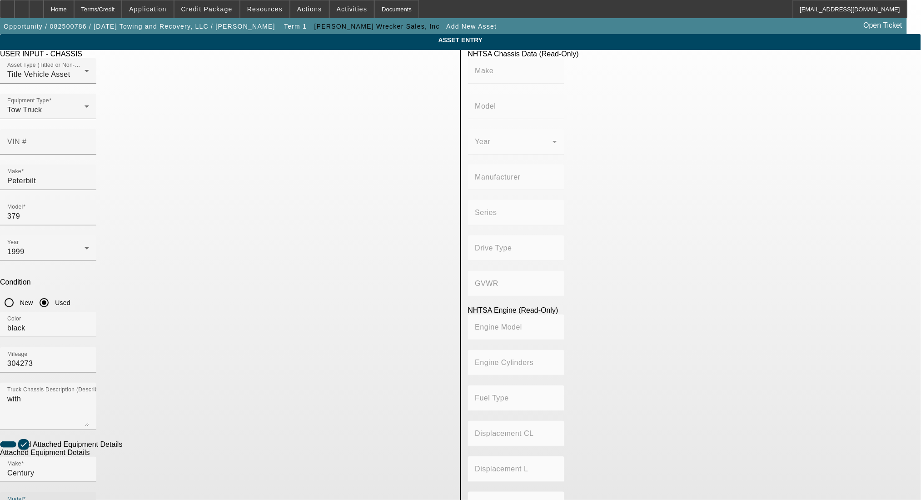
click at [89, 500] on input "Model" at bounding box center [48, 508] width 82 height 11
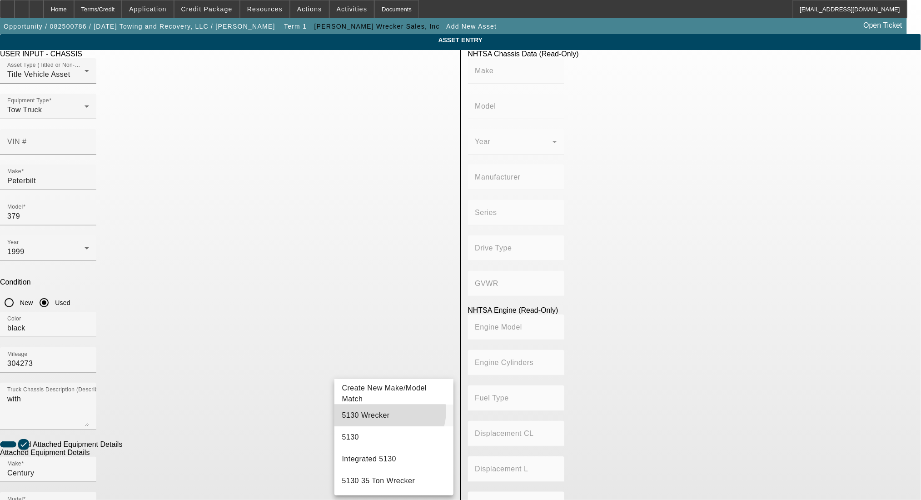
click at [389, 411] on mat-option "5130 Wrecker" at bounding box center [394, 416] width 119 height 22
type input "5130 Wrecker"
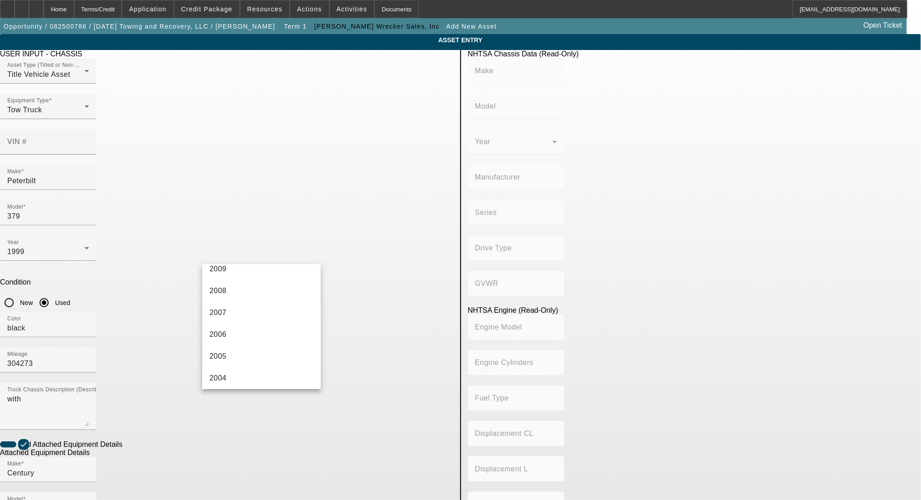
scroll to position [485, 0]
click at [233, 314] on mat-option "2004" at bounding box center [261, 318] width 119 height 22
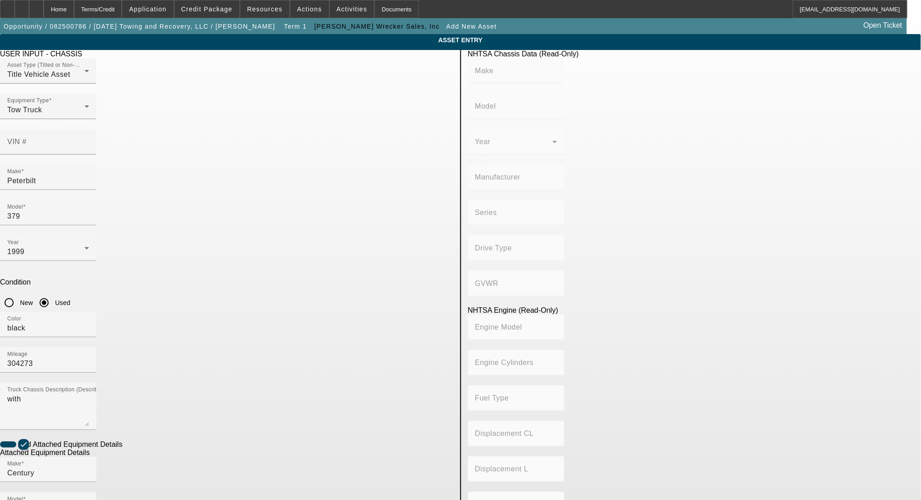
radio input "true"
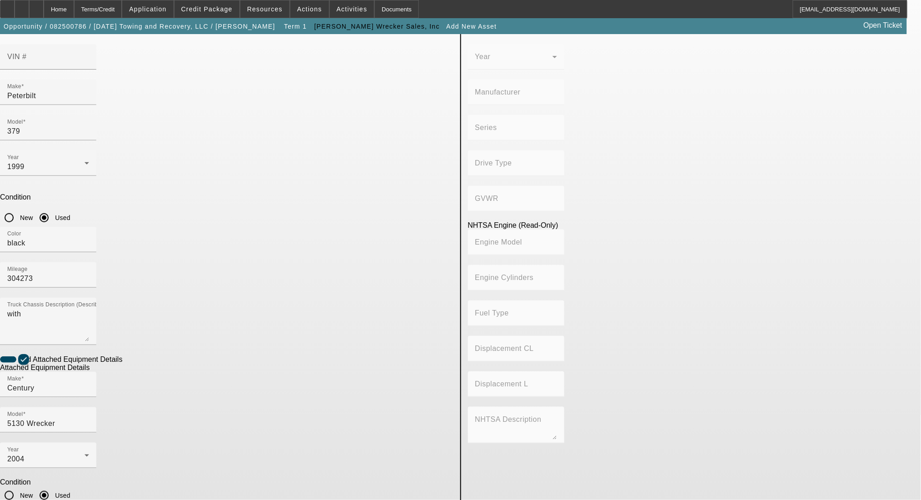
scroll to position [85, 0]
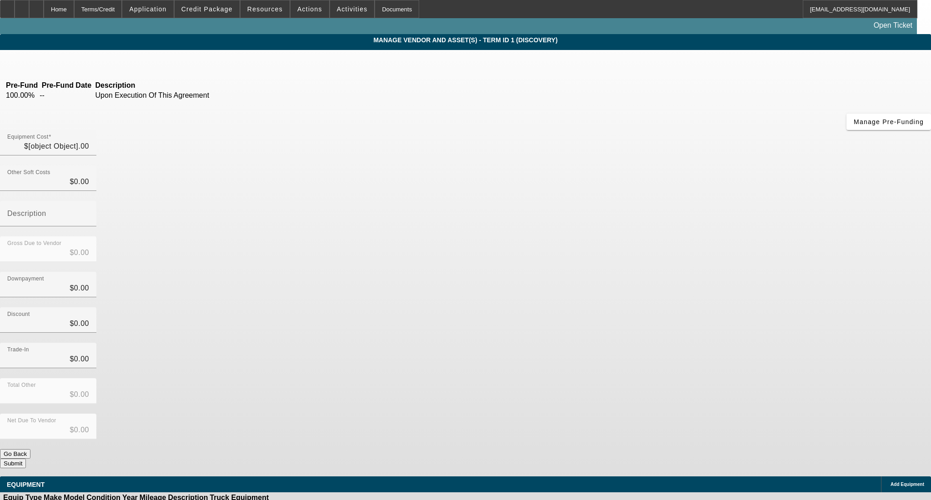
type input "$140,000.00"
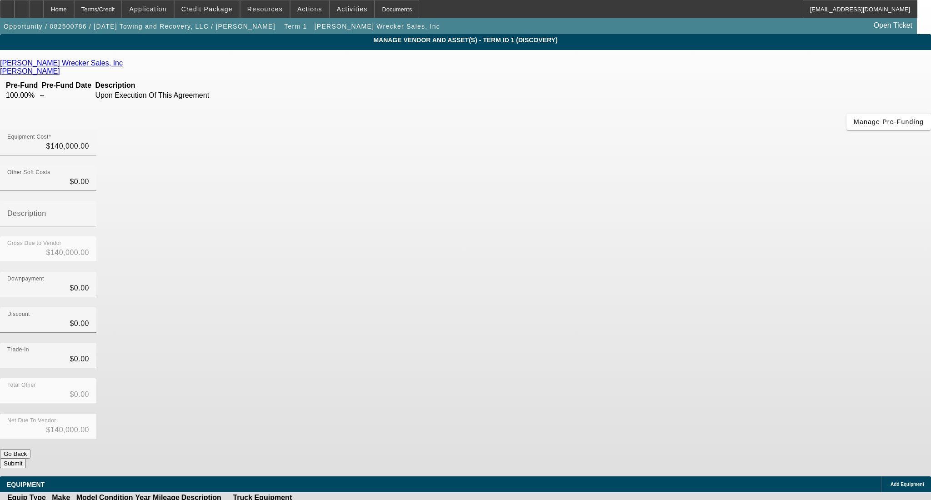
click at [26, 459] on button "Submit" at bounding box center [13, 464] width 26 height 10
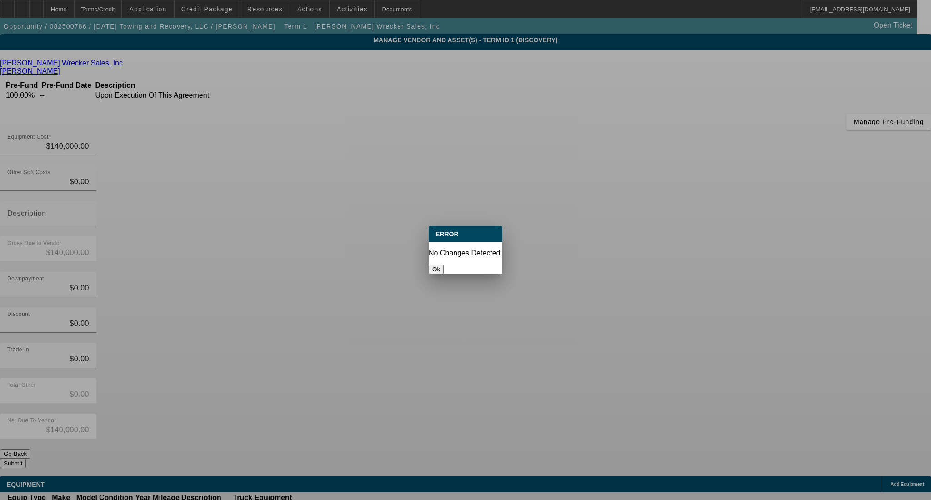
click at [444, 265] on button "Ok" at bounding box center [436, 270] width 15 height 10
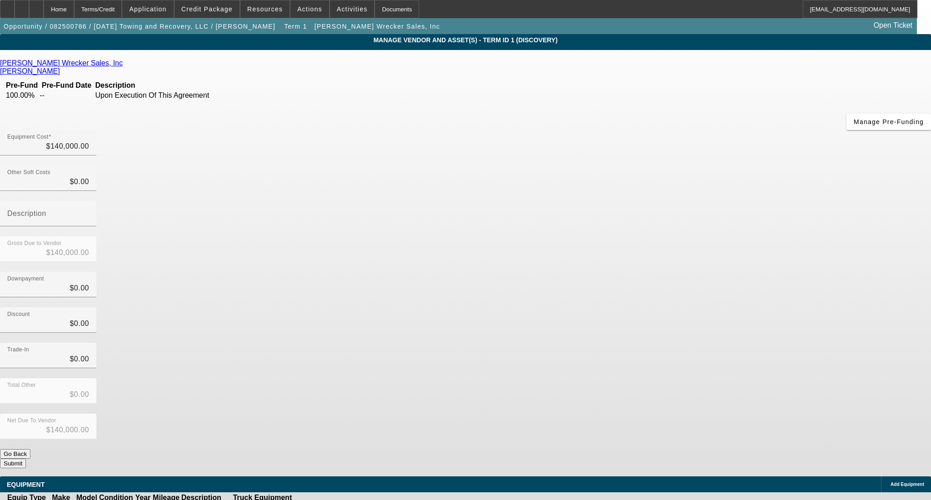
click at [26, 459] on button "Submit" at bounding box center [13, 464] width 26 height 10
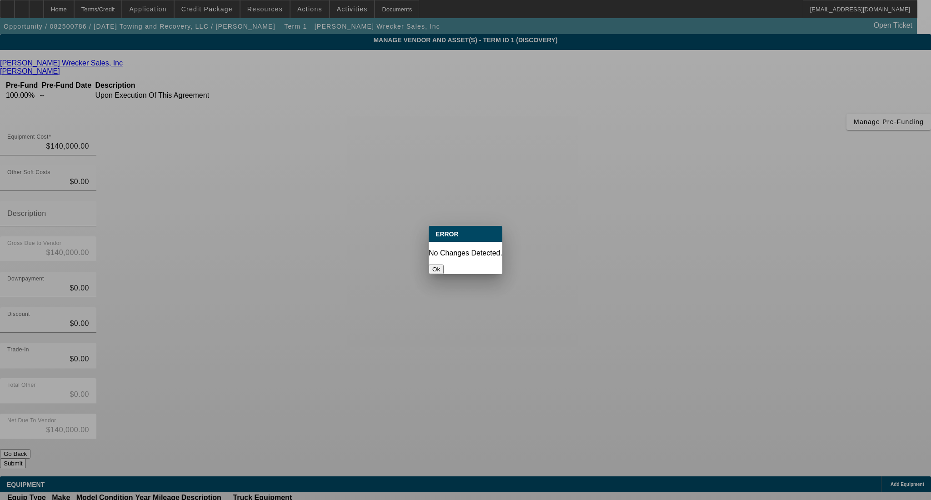
click at [444, 265] on button "Ok" at bounding box center [436, 270] width 15 height 10
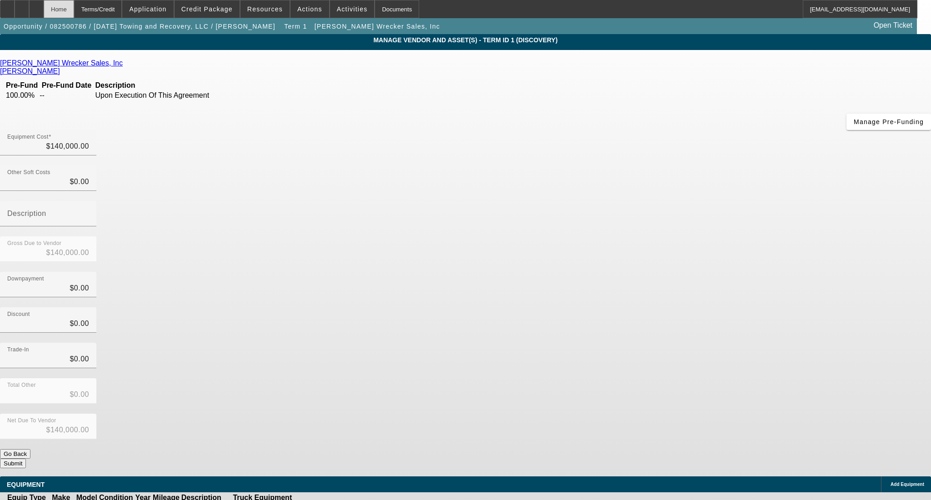
click at [74, 10] on div "Home" at bounding box center [59, 9] width 30 height 18
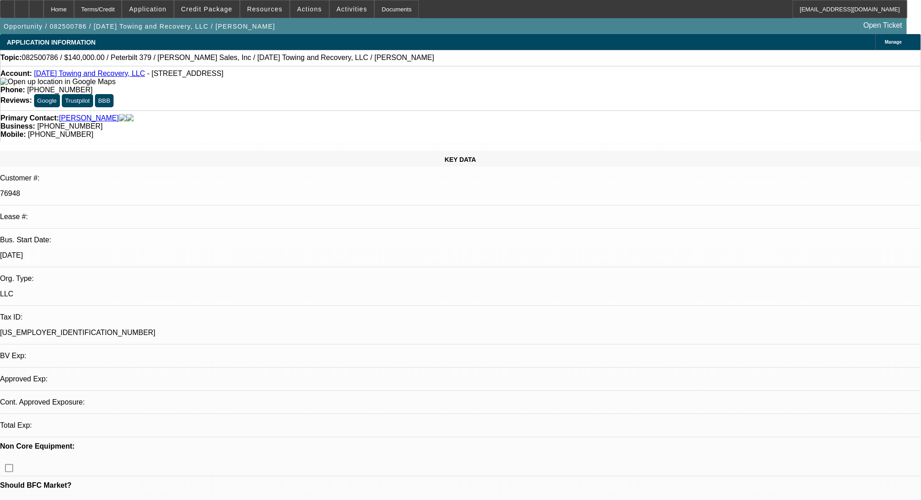
select select "0"
select select "2"
select select "0.1"
select select "4"
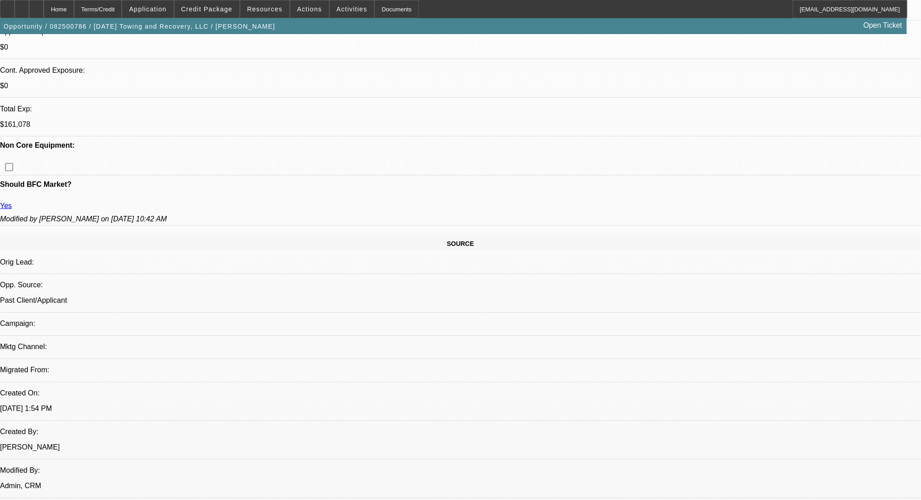
scroll to position [364, 0]
